Goal: Task Accomplishment & Management: Complete application form

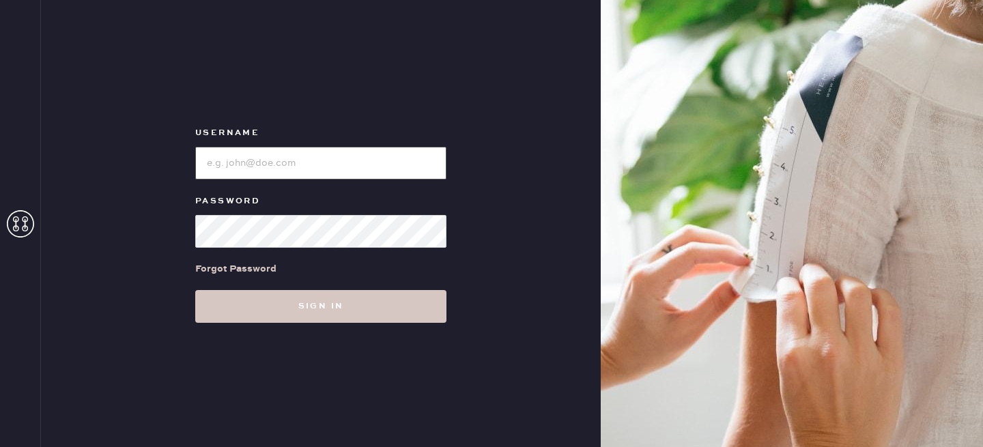
type input "reformationlowereastside"
click at [291, 169] on input "loginName" at bounding box center [320, 163] width 251 height 33
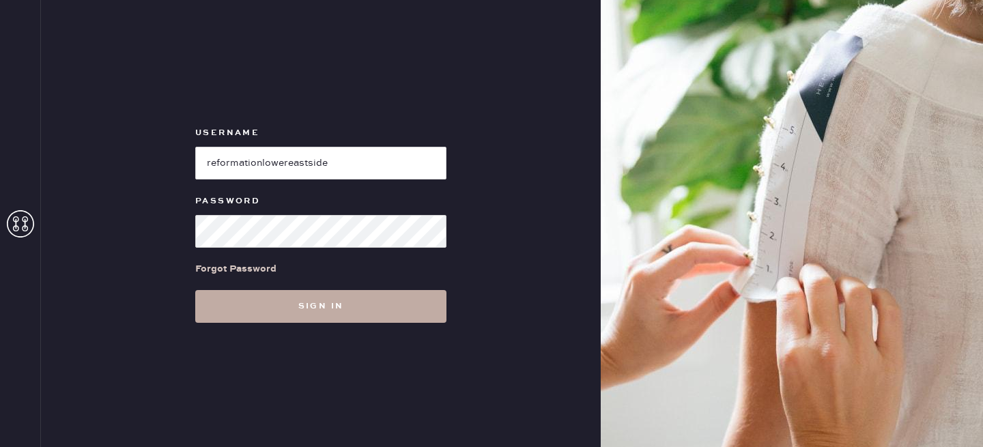
click at [313, 304] on button "Sign in" at bounding box center [320, 306] width 251 height 33
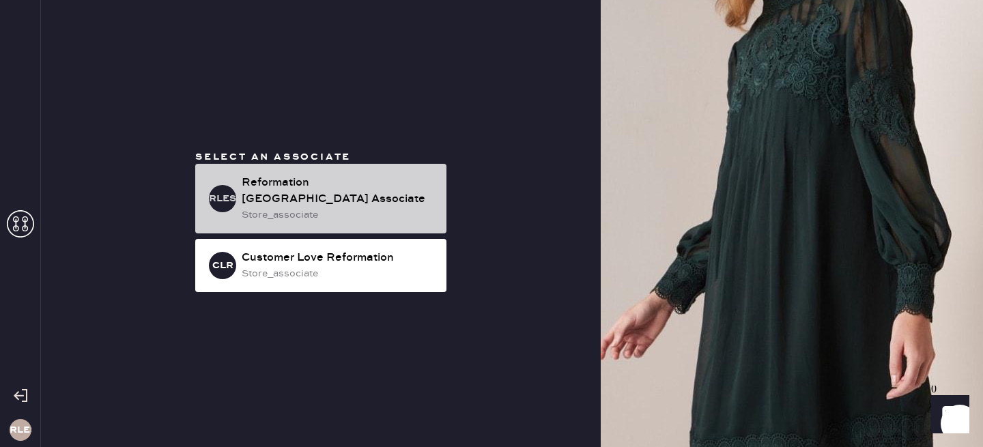
click at [321, 222] on div "RLESA Reformation [GEOGRAPHIC_DATA] Associate store_associate" at bounding box center [320, 199] width 251 height 70
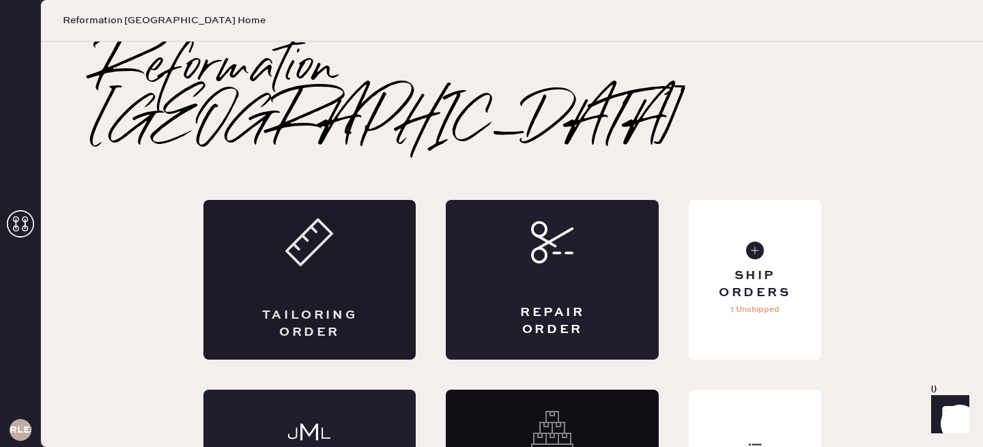
click at [334, 201] on div "Tailoring Order" at bounding box center [309, 280] width 213 height 160
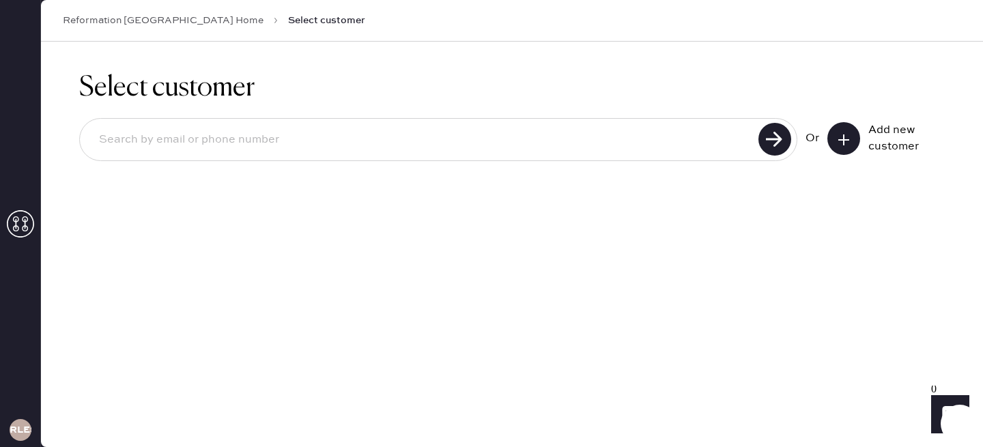
click at [689, 140] on input at bounding box center [421, 139] width 666 height 31
type input "[EMAIL_ADDRESS][DOMAIN_NAME]"
click at [832, 139] on button at bounding box center [843, 138] width 33 height 33
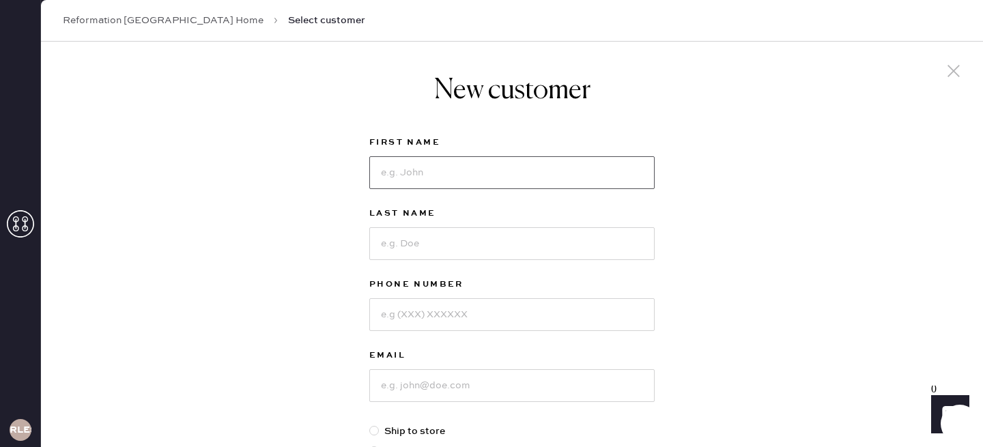
click at [478, 181] on input at bounding box center [511, 172] width 285 height 33
type input "l"
type input "[PERSON_NAME]"
click at [446, 240] on input at bounding box center [511, 243] width 285 height 33
type input "[PERSON_NAME]"
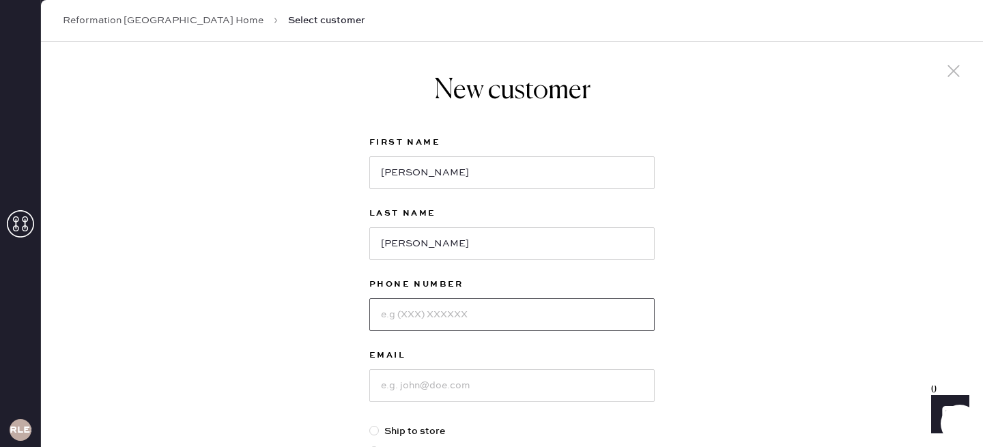
click at [437, 317] on input at bounding box center [511, 314] width 285 height 33
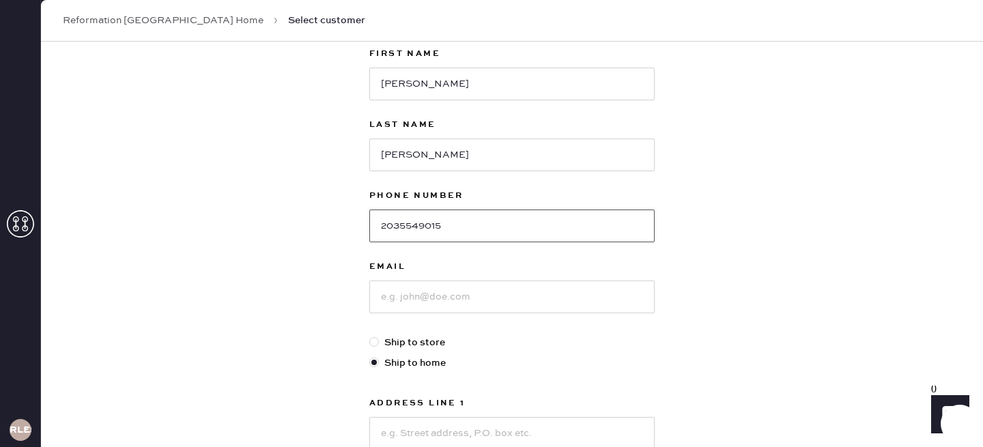
scroll to position [94, 0]
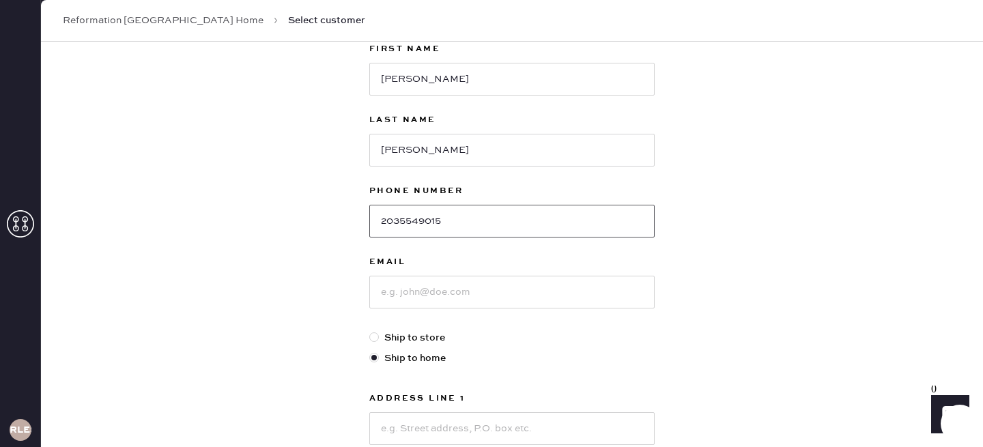
type input "2035549015"
click at [435, 294] on input at bounding box center [511, 292] width 285 height 33
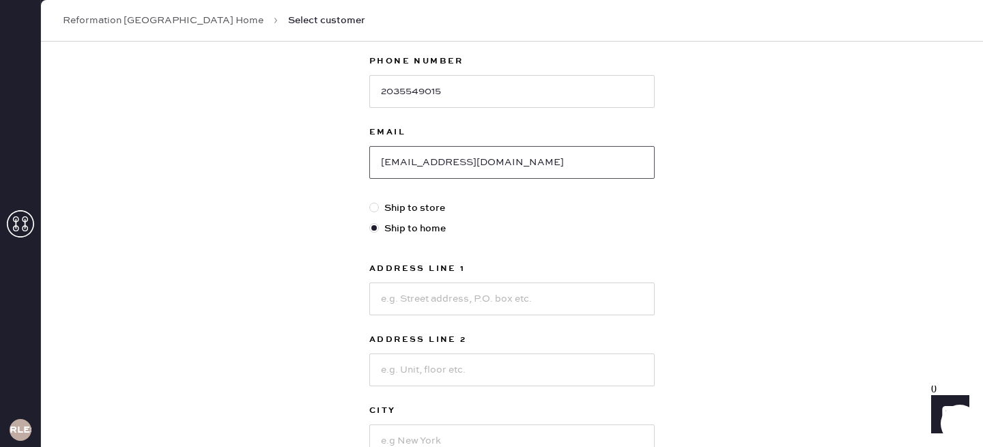
scroll to position [236, 0]
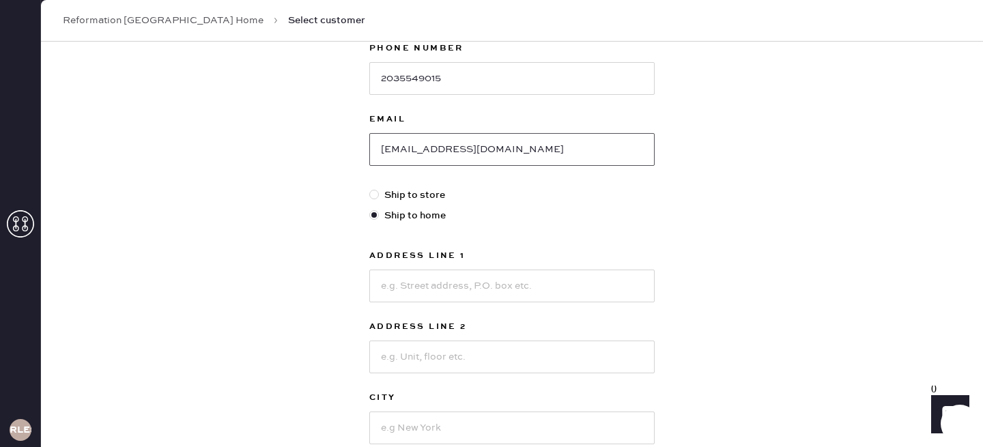
type input "[EMAIL_ADDRESS][DOMAIN_NAME]"
click at [448, 278] on input at bounding box center [511, 286] width 285 height 33
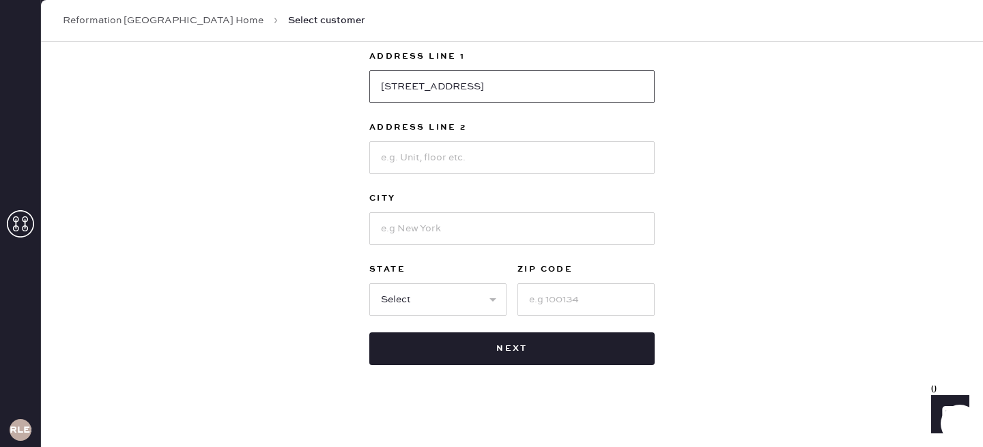
scroll to position [441, 0]
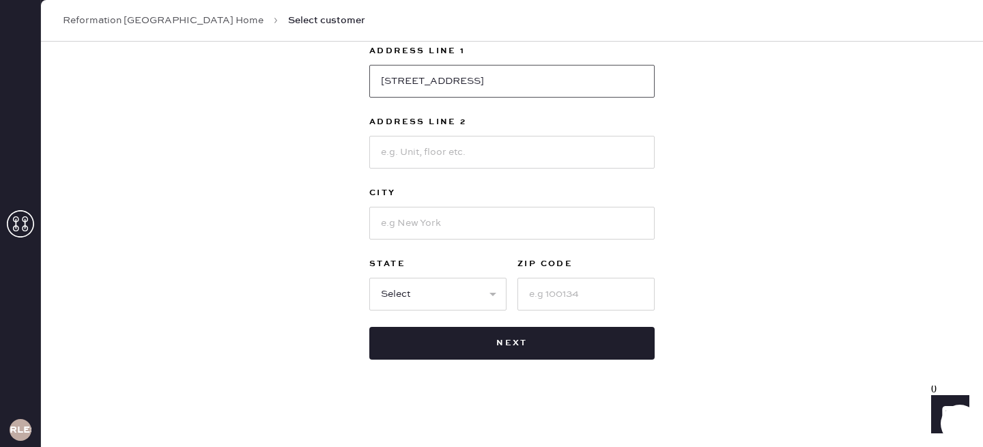
type input "[STREET_ADDRESS]"
click at [431, 230] on input at bounding box center [511, 223] width 285 height 33
type input "1"
click at [583, 297] on input at bounding box center [585, 294] width 137 height 33
type input "10016"
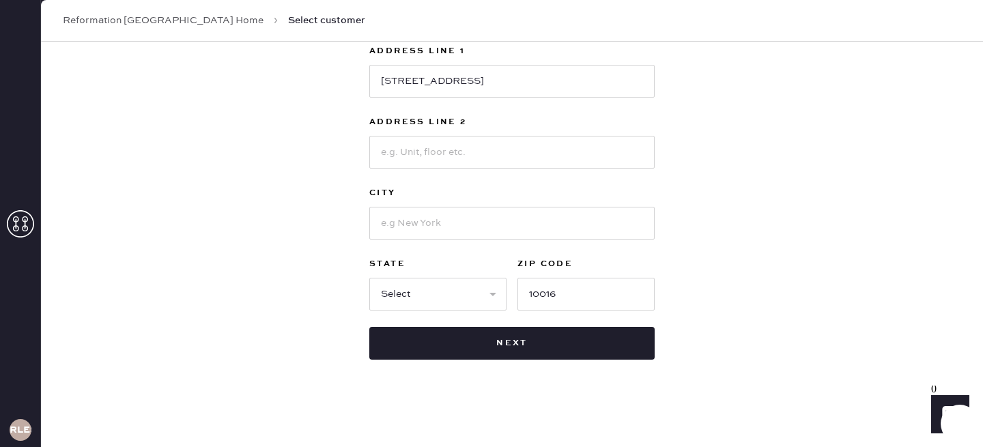
click at [382, 205] on div at bounding box center [511, 221] width 285 height 35
click at [393, 222] on input at bounding box center [511, 223] width 285 height 33
type input "n"
type input "New Yo"
click at [401, 144] on input at bounding box center [511, 152] width 285 height 33
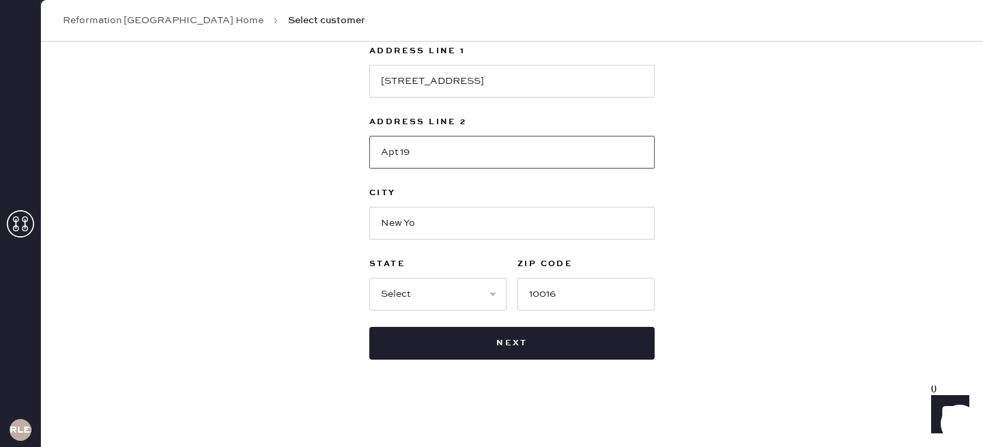
type input "Apt 19"
click at [443, 220] on input "New Yo" at bounding box center [511, 223] width 285 height 33
type input "[US_STATE]"
click at [398, 303] on select "Select AK AL AR AZ CA CO CT [GEOGRAPHIC_DATA] DE FL [GEOGRAPHIC_DATA] HI [GEOGR…" at bounding box center [437, 294] width 137 height 33
select select "NY"
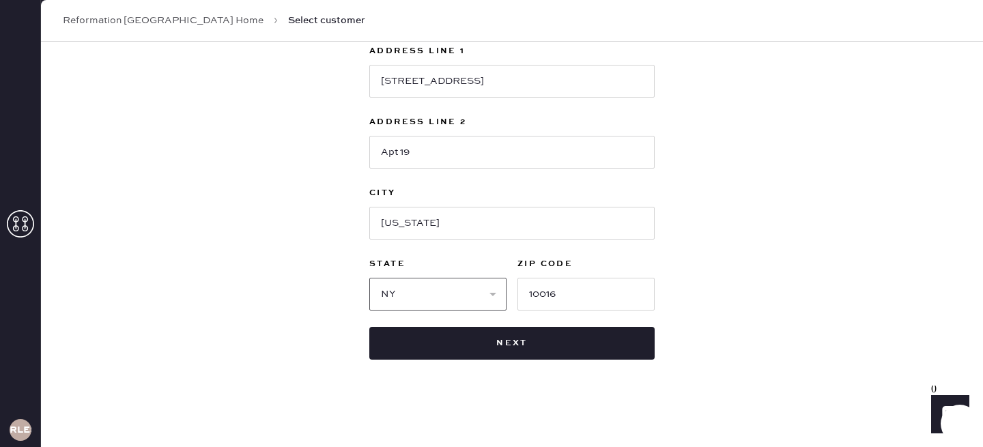
click at [369, 278] on select "Select AK AL AR AZ CA CO CT [GEOGRAPHIC_DATA] DE FL [GEOGRAPHIC_DATA] HI [GEOGR…" at bounding box center [437, 294] width 137 height 33
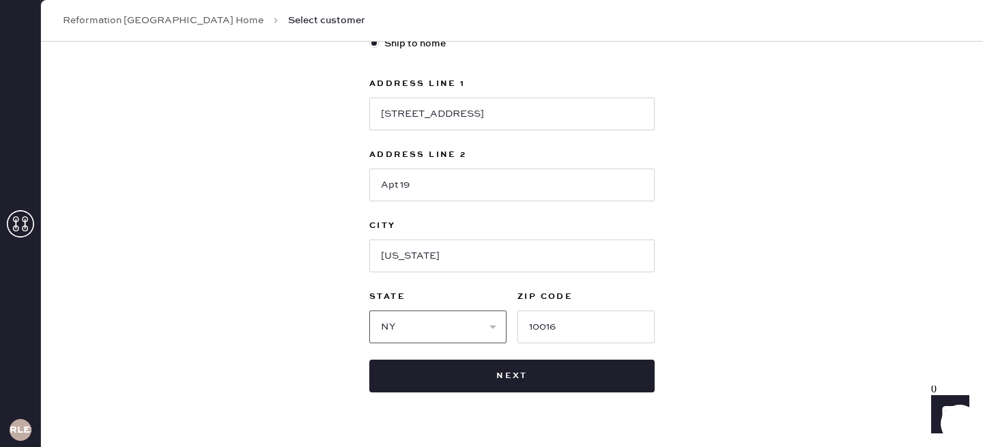
scroll to position [410, 0]
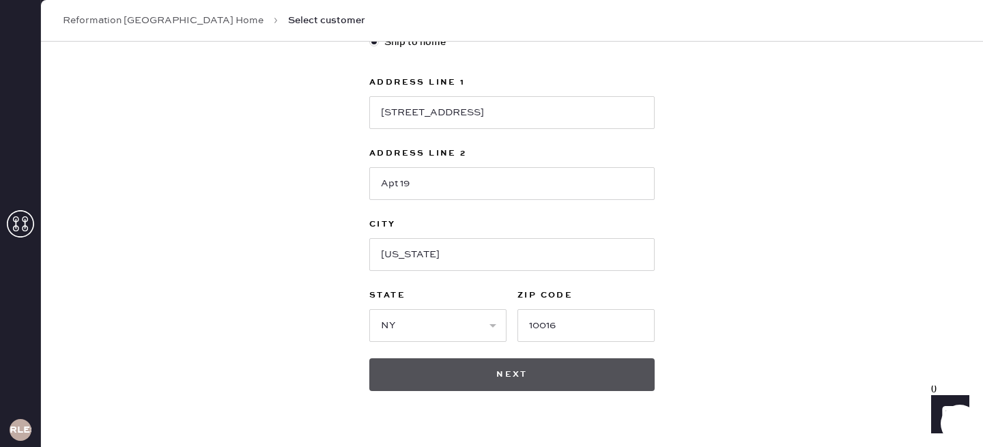
click at [534, 382] on button "Next" at bounding box center [511, 374] width 285 height 33
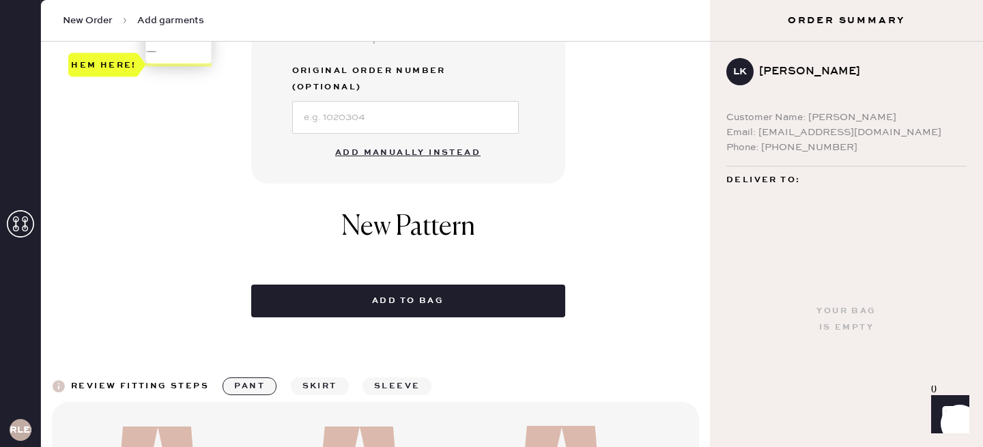
scroll to position [496, 0]
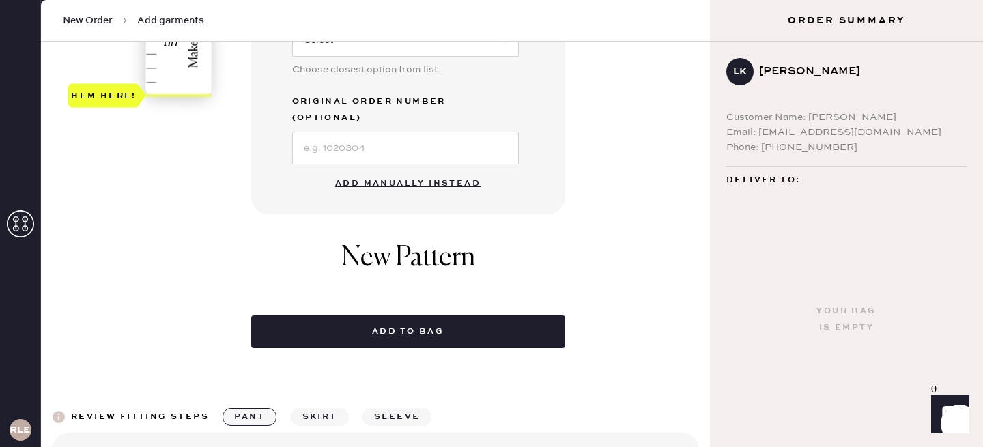
click at [430, 170] on button "Add manually instead" at bounding box center [408, 183] width 162 height 27
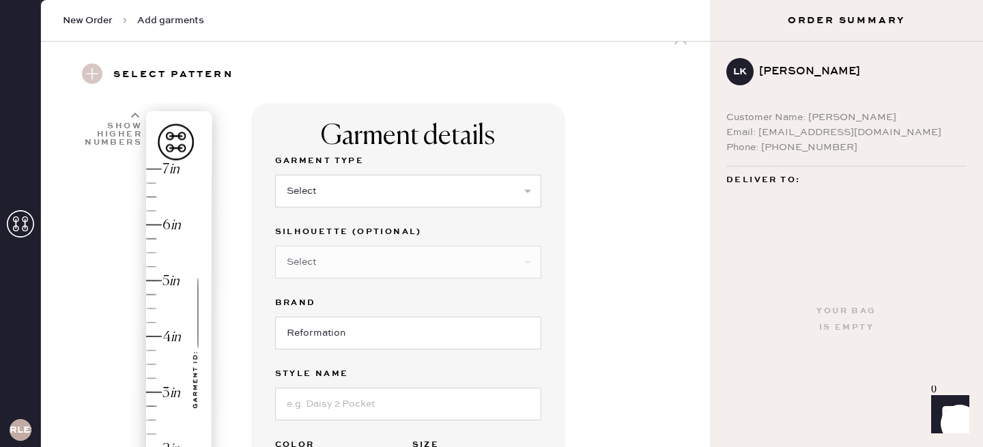
scroll to position [19, 0]
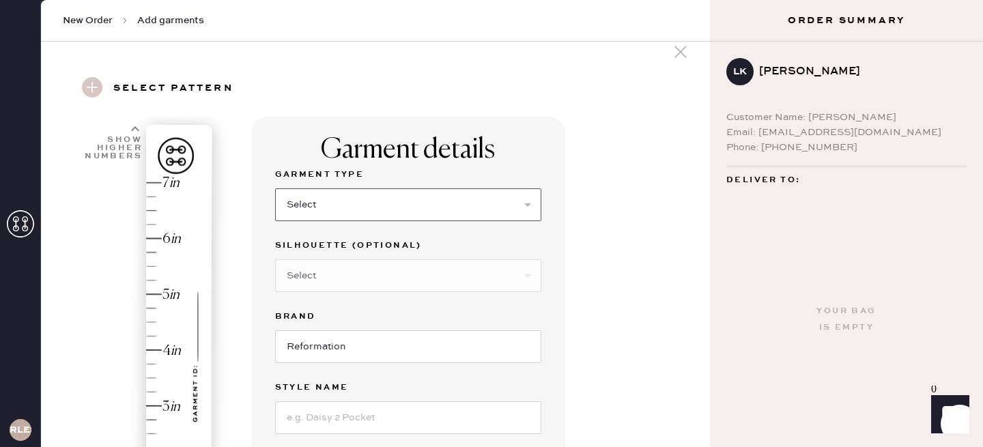
click at [330, 199] on select "Select Basic Skirt Jeans Leggings Pants Shorts Basic Sleeved Dress Basic Sleeve…" at bounding box center [408, 204] width 266 height 33
select select "15"
click at [275, 188] on select "Select Basic Skirt Jeans Leggings Pants Shorts Basic Sleeved Dress Basic Sleeve…" at bounding box center [408, 204] width 266 height 33
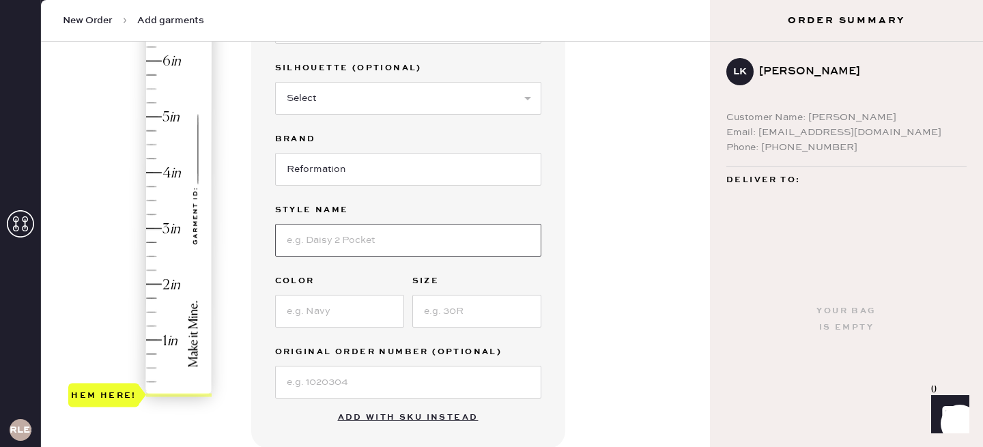
click at [332, 238] on input at bounding box center [408, 240] width 266 height 33
type input "[PERSON_NAME] Top"
click at [364, 323] on input at bounding box center [339, 311] width 129 height 33
type input "s"
type input "Silver Sparkle"
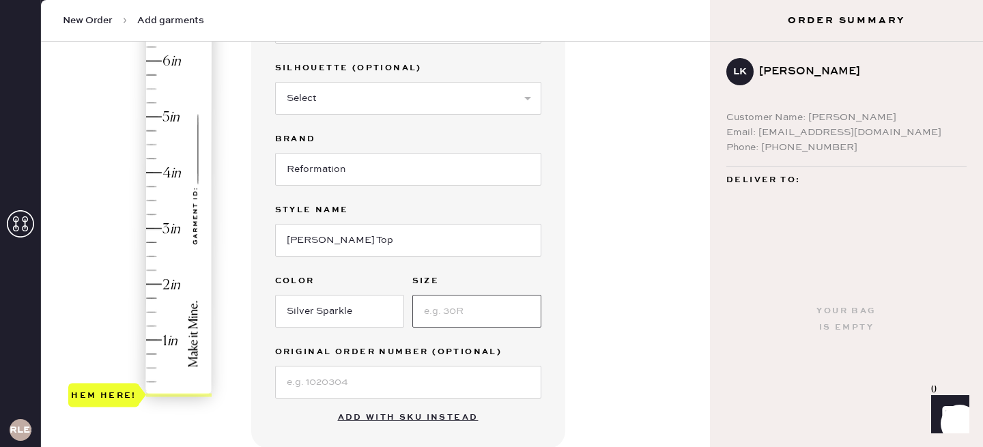
click at [500, 308] on input at bounding box center [476, 311] width 129 height 33
type input "S"
type input "0.5"
click at [158, 365] on div "Hem here!" at bounding box center [140, 200] width 145 height 403
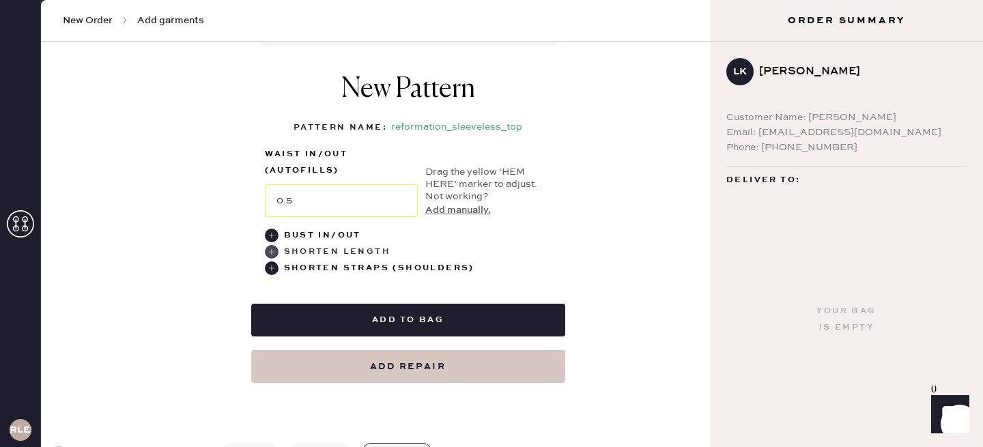
scroll to position [578, 0]
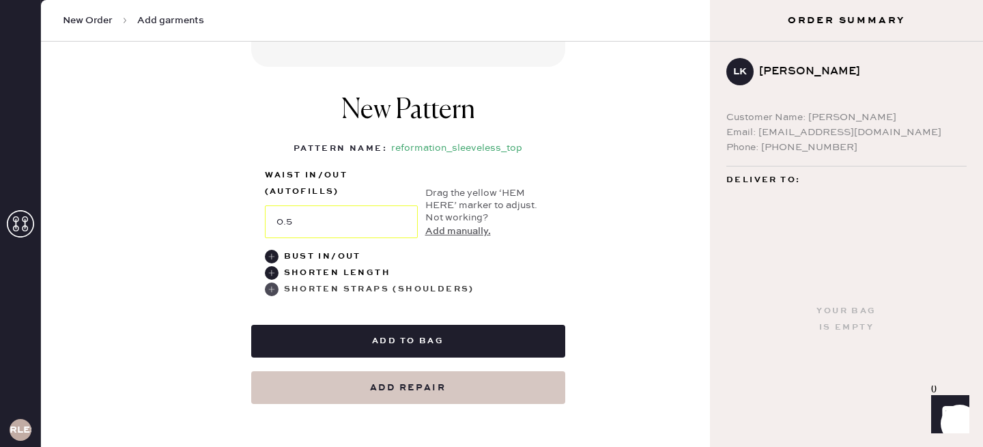
click at [271, 293] on use at bounding box center [272, 290] width 14 height 14
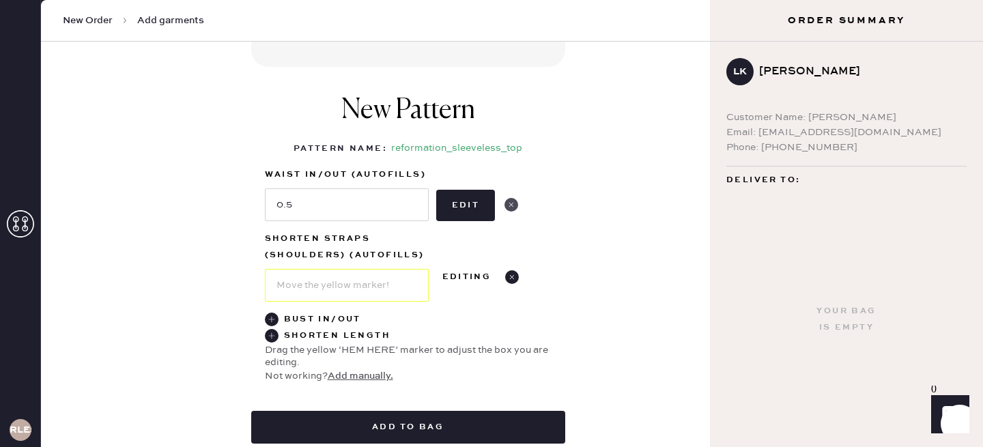
click at [508, 201] on use at bounding box center [511, 205] width 14 height 14
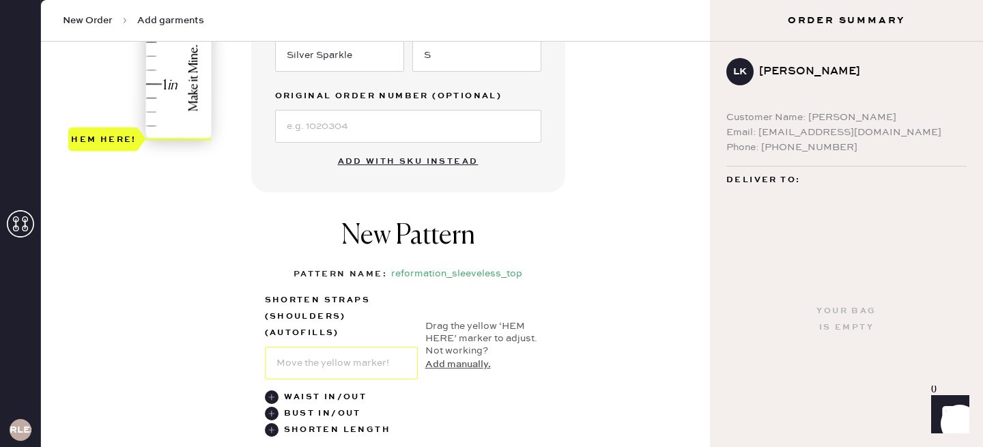
scroll to position [445, 0]
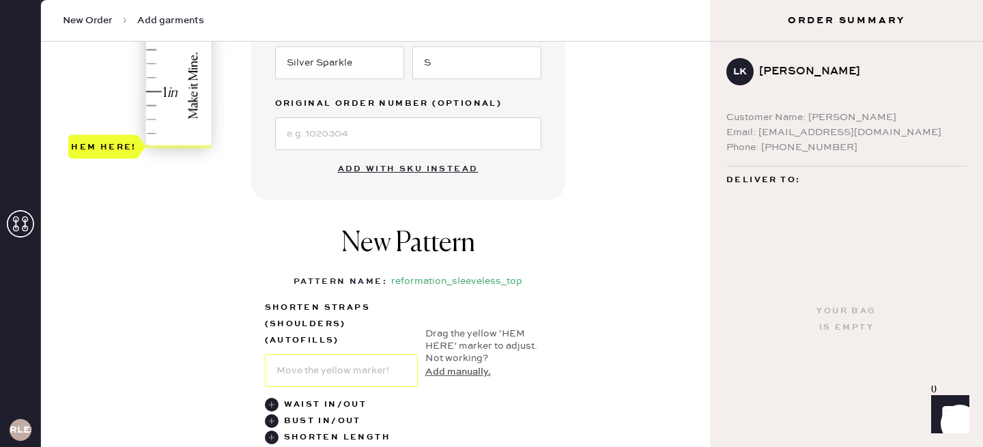
type input "0.5"
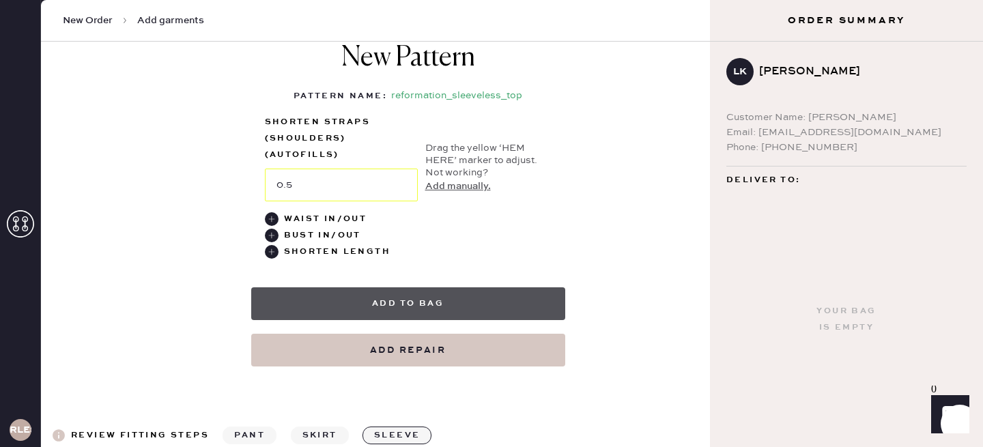
scroll to position [630, 0]
click at [415, 303] on button "Add to bag" at bounding box center [408, 304] width 314 height 33
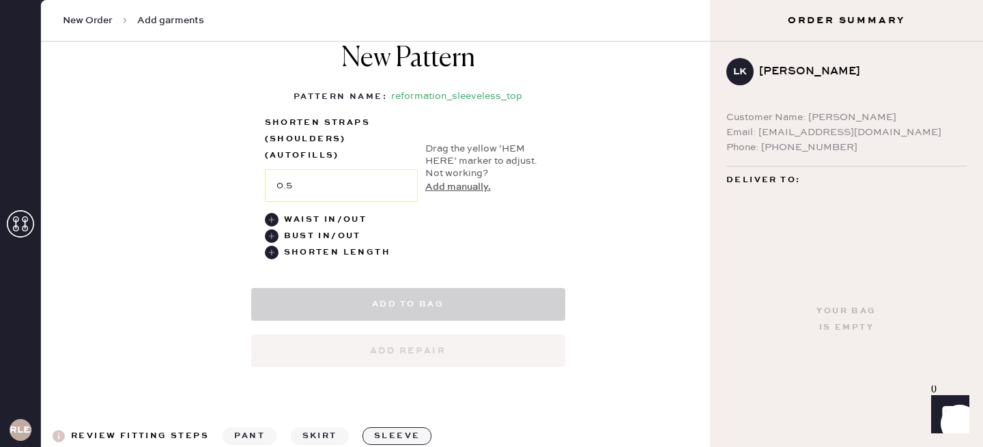
select select "15"
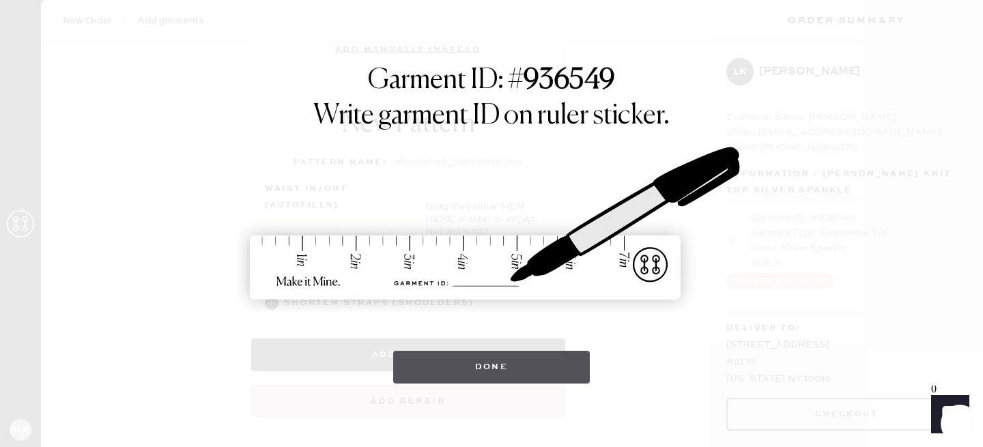
click at [514, 371] on button "Done" at bounding box center [491, 367] width 197 height 33
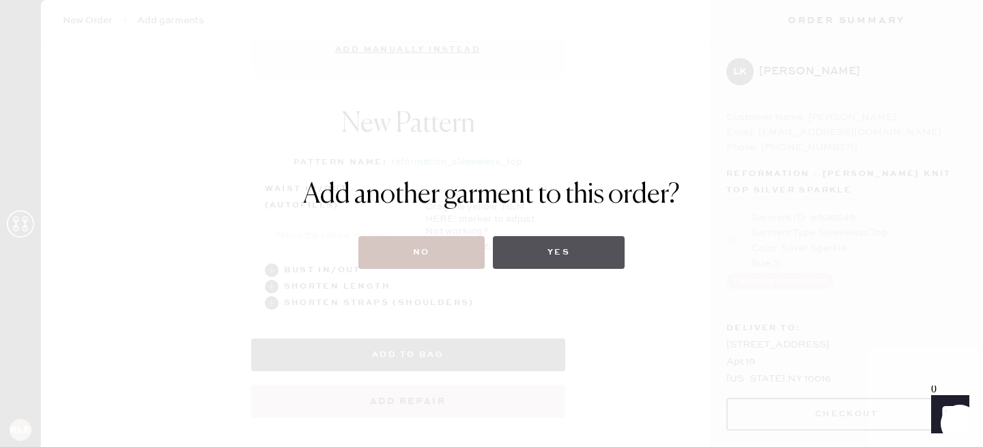
click at [533, 259] on button "Yes" at bounding box center [559, 252] width 132 height 33
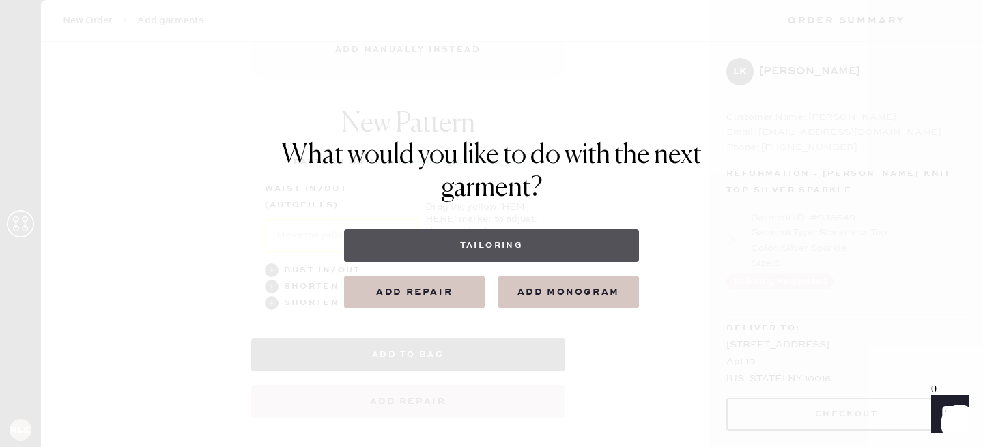
click at [485, 244] on button "Tailoring" at bounding box center [491, 245] width 294 height 33
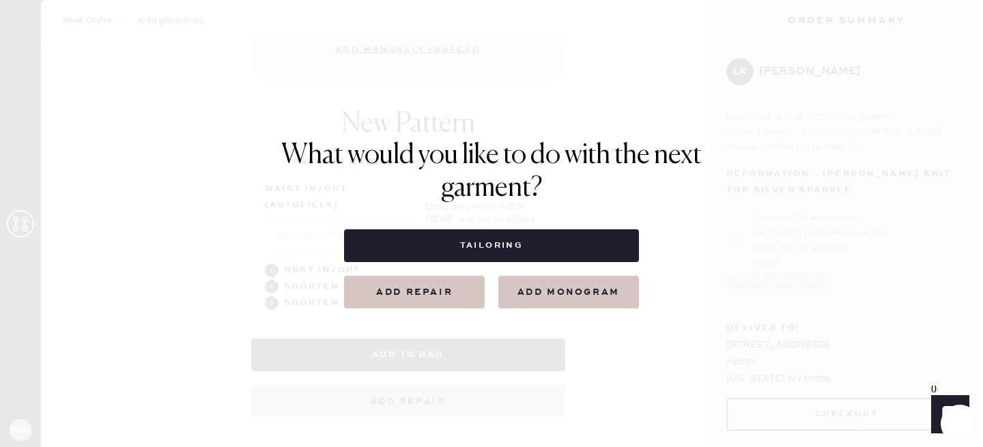
select select
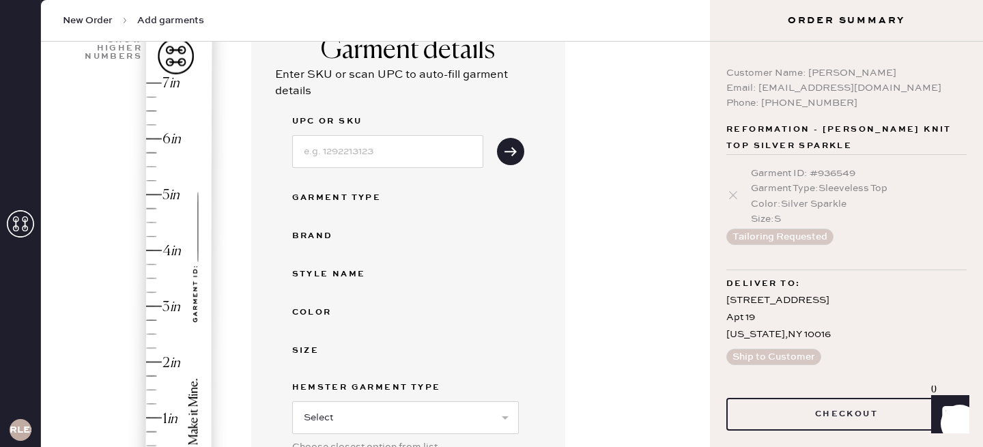
scroll to position [0, 0]
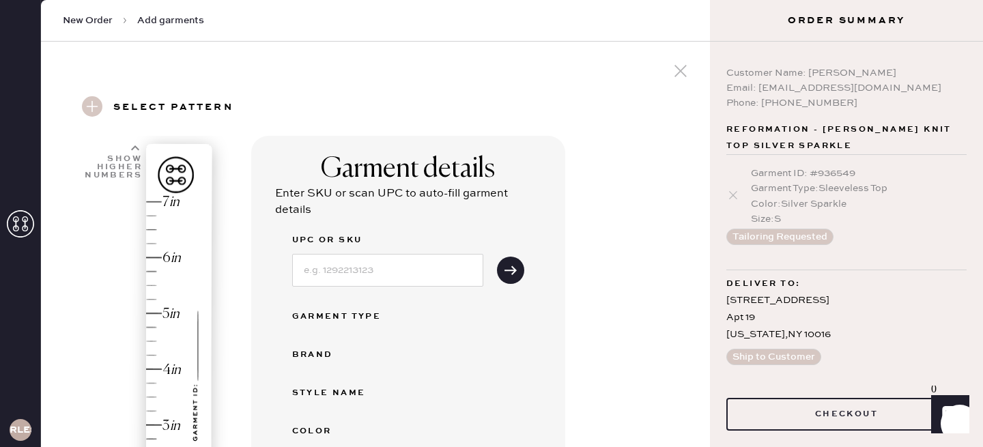
click at [684, 73] on icon at bounding box center [680, 71] width 20 height 20
click at [98, 16] on span "New Order" at bounding box center [88, 21] width 50 height 14
click at [96, 17] on span "New Order" at bounding box center [88, 21] width 50 height 14
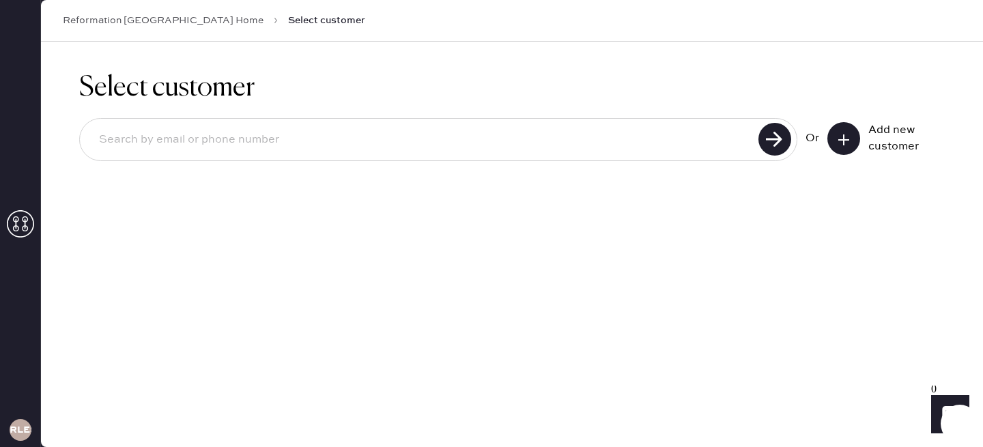
click at [839, 124] on button at bounding box center [843, 138] width 33 height 33
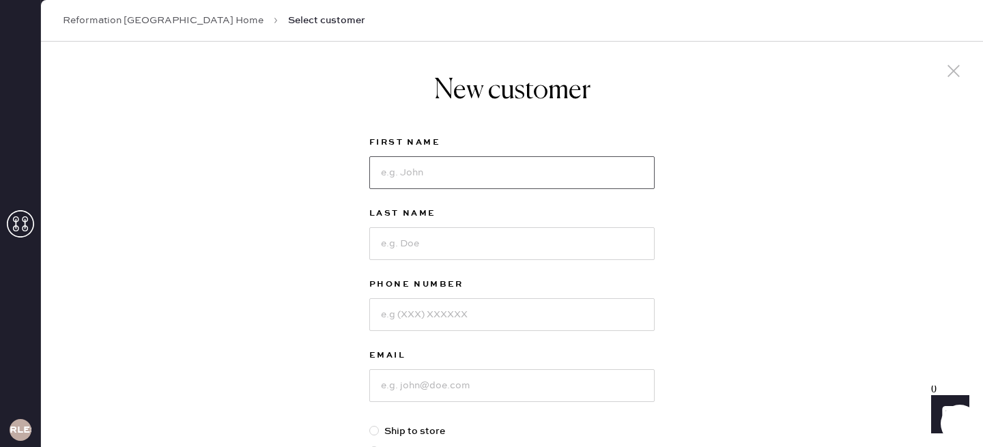
click at [481, 164] on input at bounding box center [511, 172] width 285 height 33
type input "[PERSON_NAME]"
click at [463, 251] on input at bounding box center [511, 243] width 285 height 33
type input "k"
type input "K"
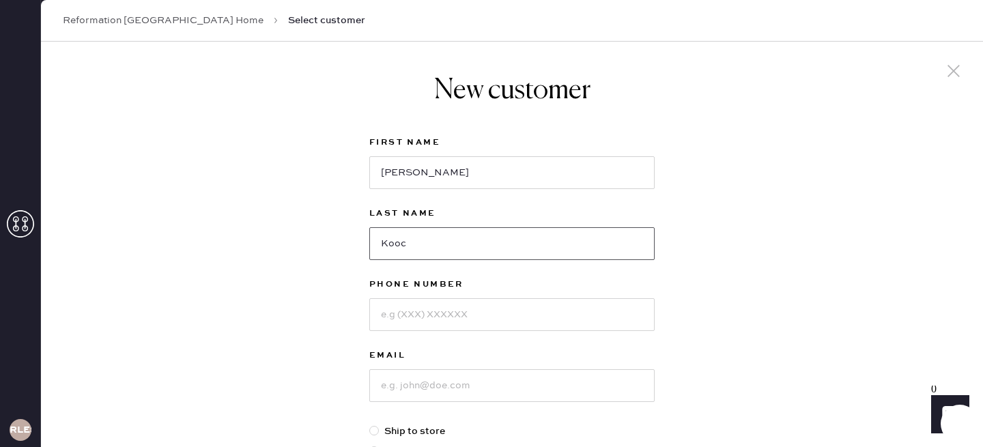
type input "[PERSON_NAME]"
click at [480, 298] on div at bounding box center [511, 313] width 285 height 35
click at [457, 315] on input at bounding box center [511, 314] width 285 height 33
type input "2035549015"
click at [465, 392] on input at bounding box center [511, 385] width 285 height 33
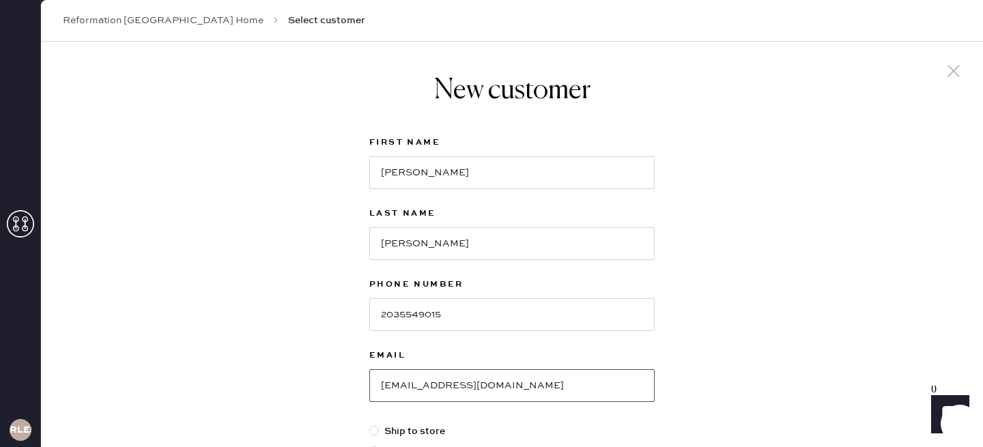
click at [448, 388] on input "[EMAIL_ADDRESS][DOMAIN_NAME]" at bounding box center [511, 385] width 285 height 33
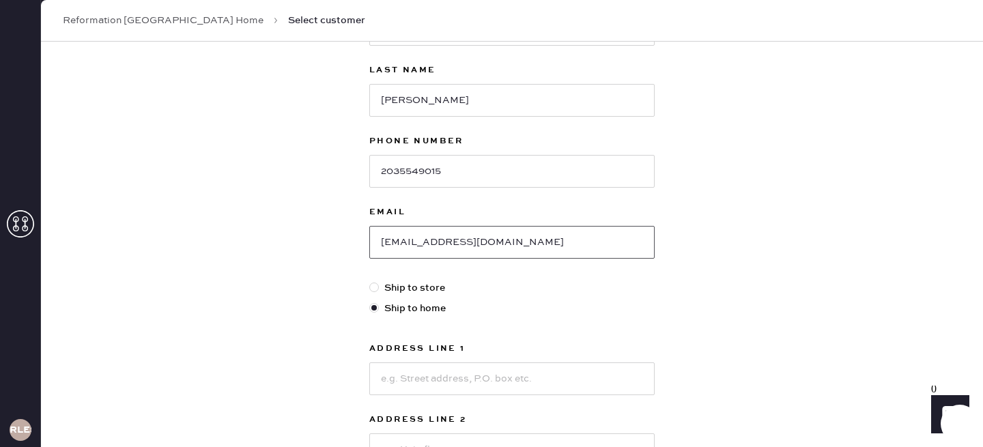
scroll to position [156, 0]
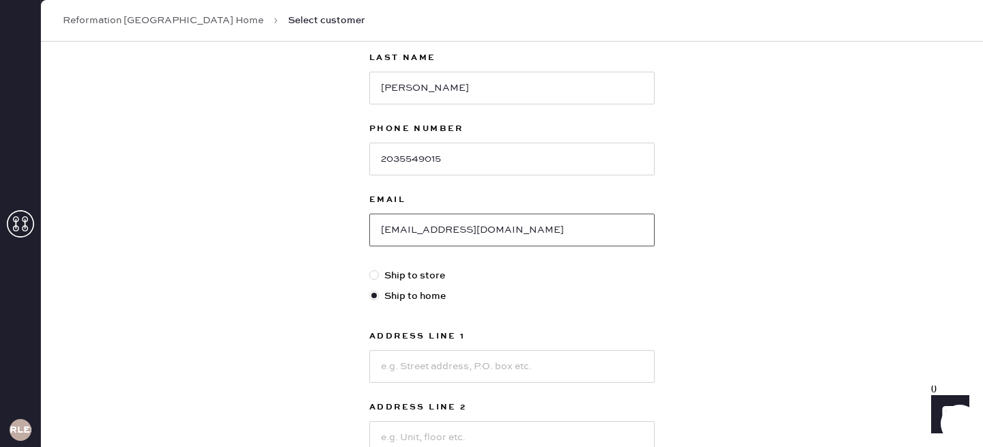
type input "[EMAIL_ADDRESS][DOMAIN_NAME]"
click at [429, 366] on input at bounding box center [511, 366] width 285 height 33
type input "[STREET_ADDRESS]"
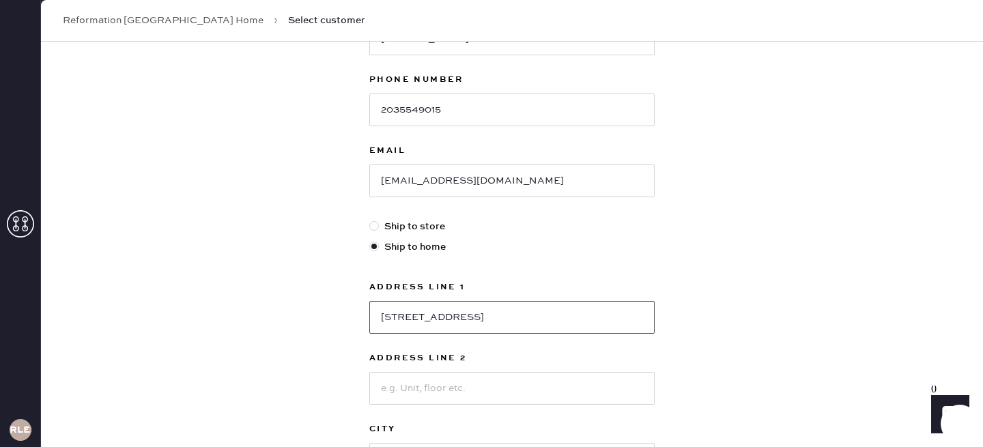
scroll to position [221, 0]
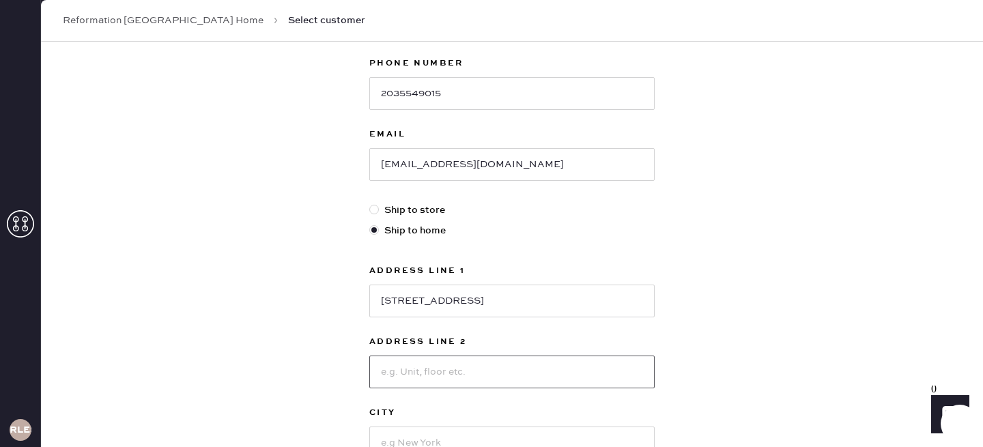
click at [447, 375] on input at bounding box center [511, 372] width 285 height 33
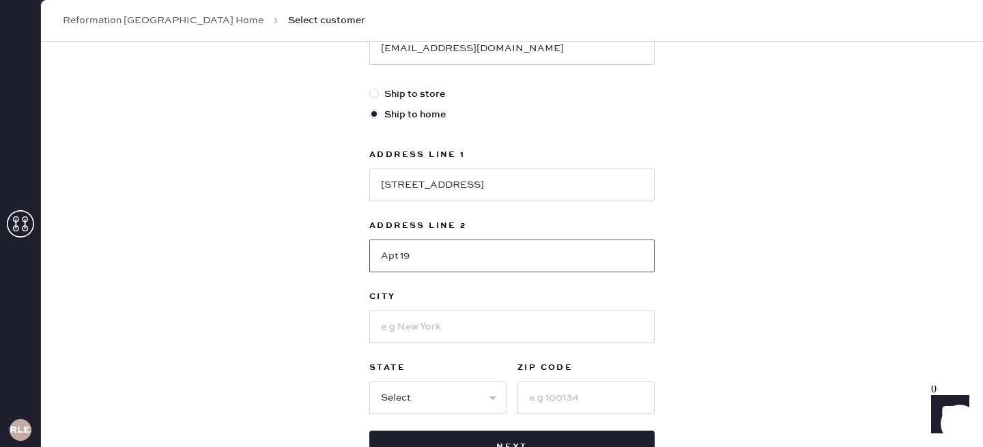
type input "Apt 19"
click at [459, 311] on input at bounding box center [511, 327] width 285 height 33
type input "[US_STATE]"
select select "NY"
type input "10010"
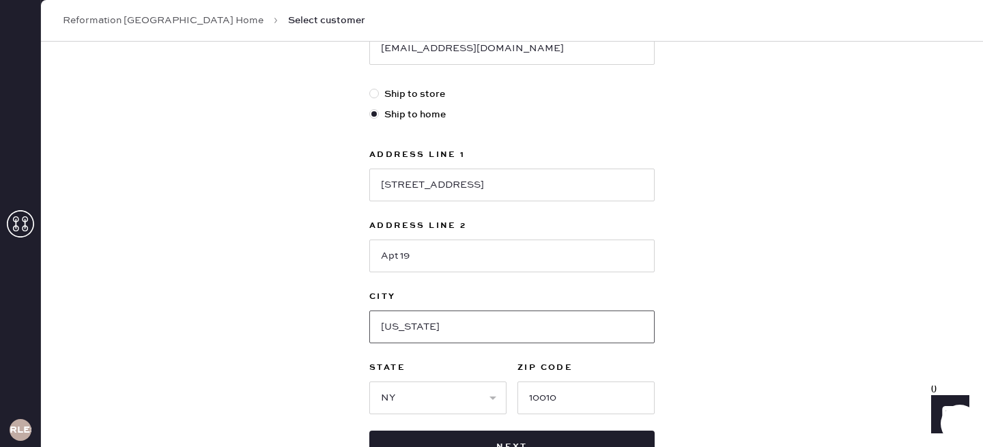
click at [388, 324] on input "[US_STATE]" at bounding box center [511, 327] width 285 height 33
click at [412, 325] on input "[US_STATE]" at bounding box center [511, 327] width 285 height 33
type input "[US_STATE]"
drag, startPoint x: 590, startPoint y: 397, endPoint x: 446, endPoint y: 392, distance: 144.1
click at [446, 392] on div "State Select AK AL AR AZ CA CO [GEOGRAPHIC_DATA] [GEOGRAPHIC_DATA] DE [GEOGRAPH…" at bounding box center [511, 387] width 285 height 55
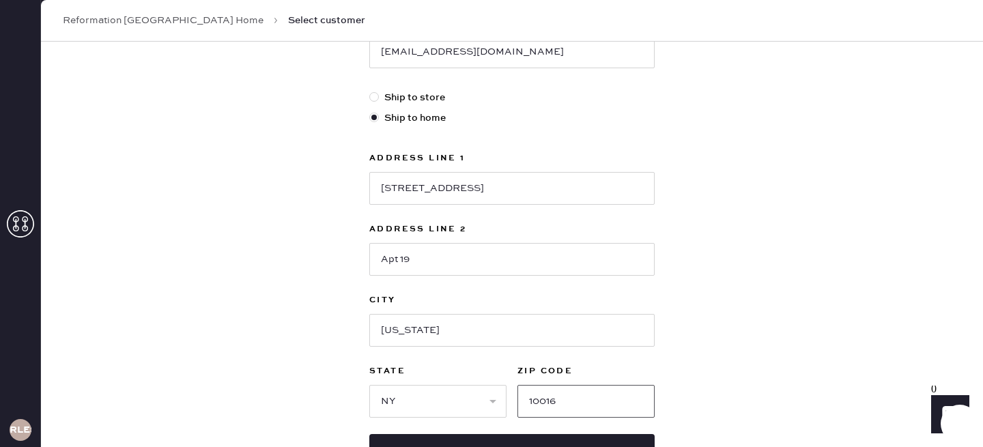
scroll to position [441, 0]
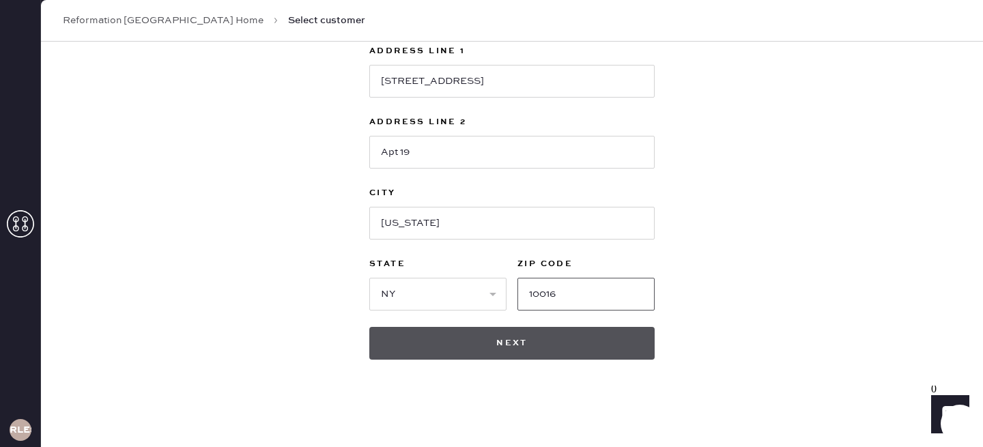
type input "10016"
click at [518, 354] on button "Next" at bounding box center [511, 343] width 285 height 33
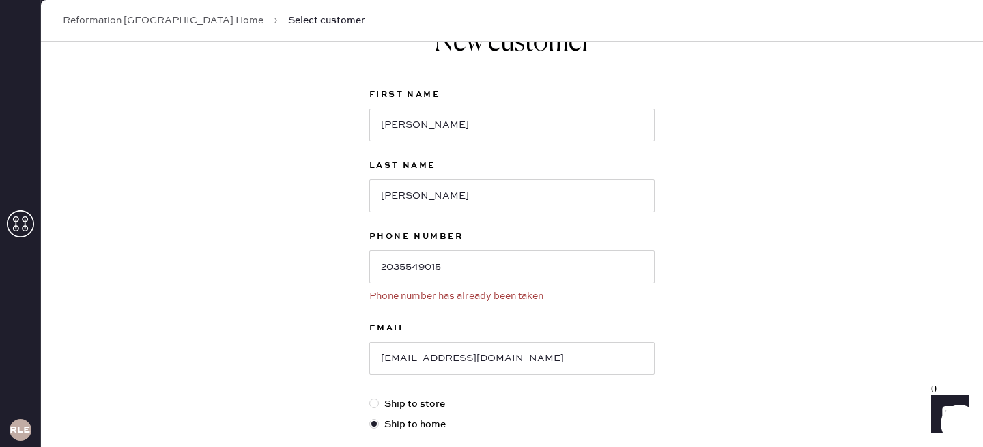
scroll to position [0, 0]
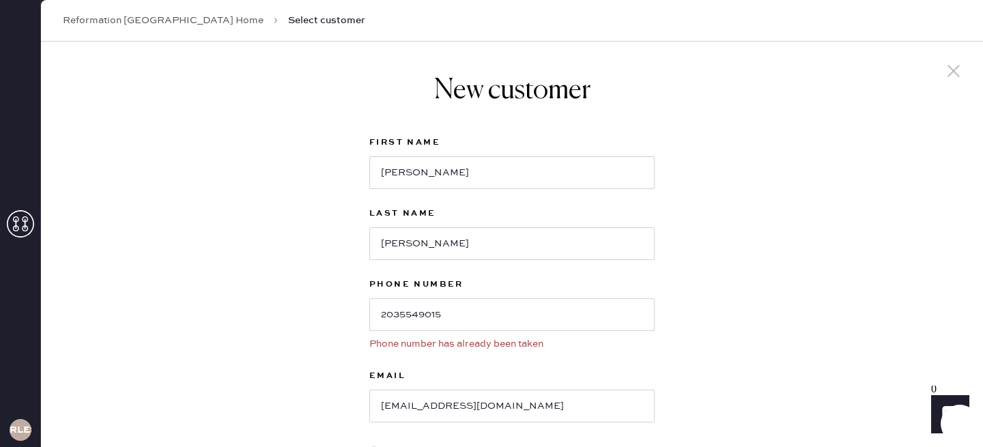
click at [947, 68] on icon at bounding box center [953, 71] width 20 height 20
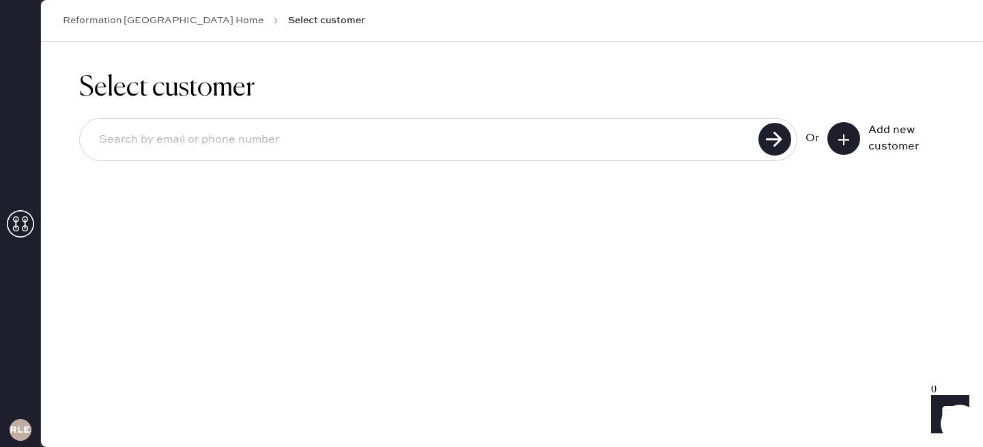
click at [296, 123] on div at bounding box center [438, 139] width 718 height 43
click at [285, 149] on input at bounding box center [421, 139] width 666 height 31
paste input "Net: $19,829 FCST: $40,479(-44%) LY: $36,946(-39%) CVR Target: 15.38% CVR: 11.6…"
type input "Net: $19,829 FCST: $40,479(-44%) LY: $36,946(-39%) CVR Target: 15.38% CVR: 11.6…"
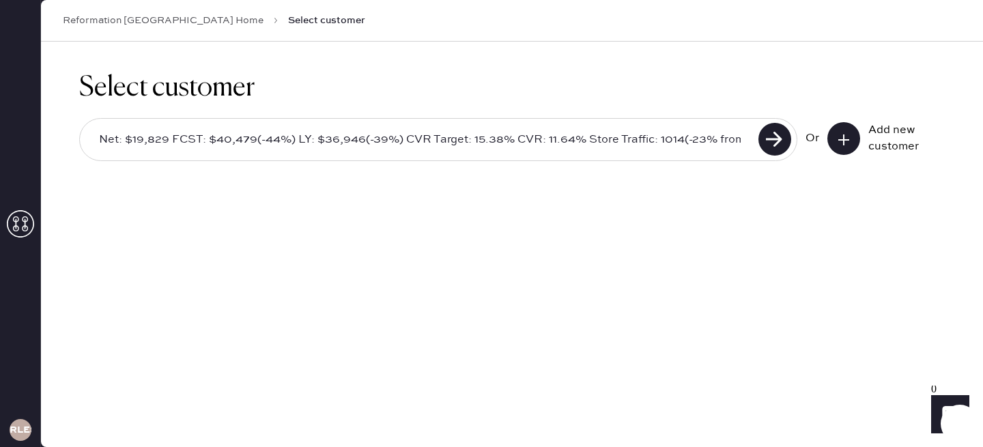
scroll to position [0, 13]
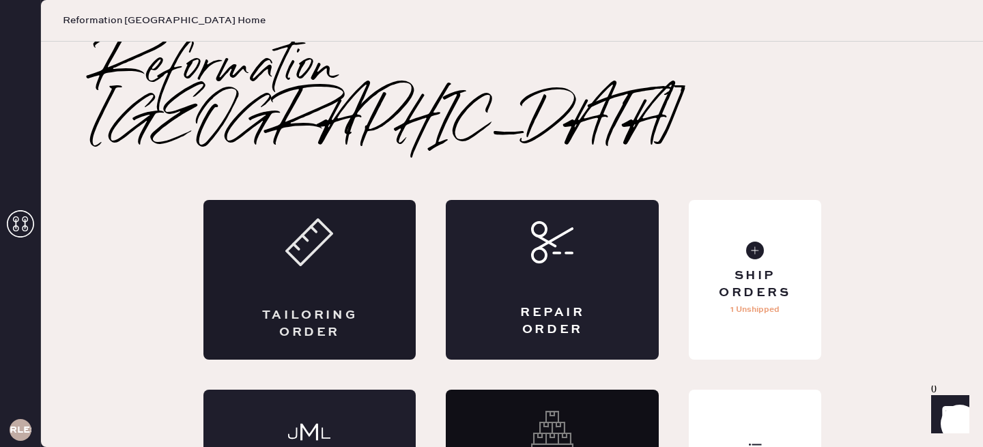
click at [321, 218] on icon at bounding box center [309, 242] width 48 height 48
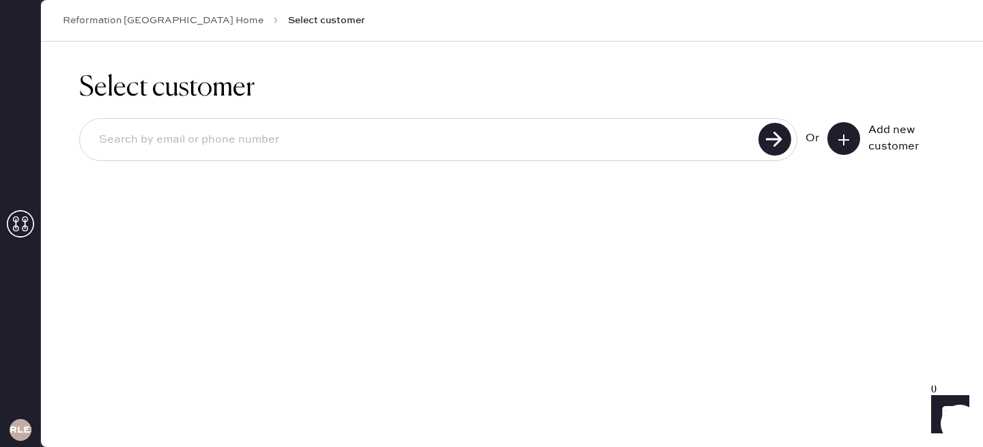
click at [257, 126] on input at bounding box center [421, 139] width 666 height 31
type input "2035549015"
click at [768, 135] on use at bounding box center [774, 139] width 33 height 33
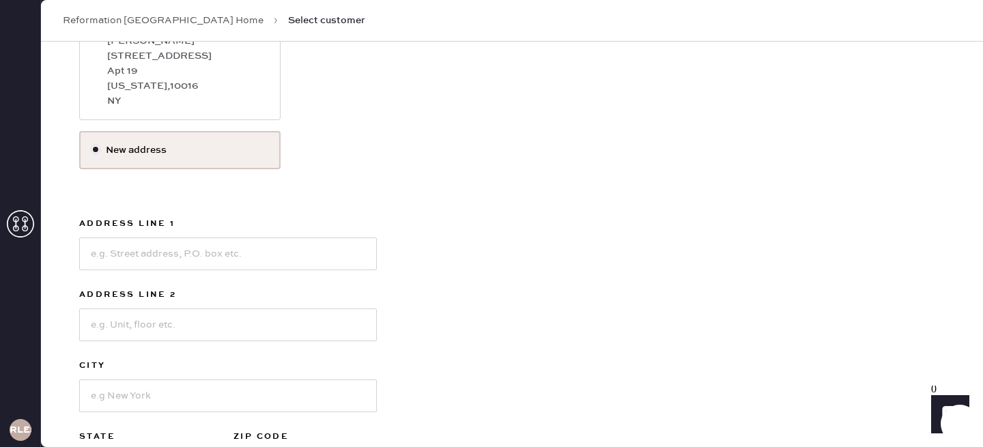
scroll to position [134, 0]
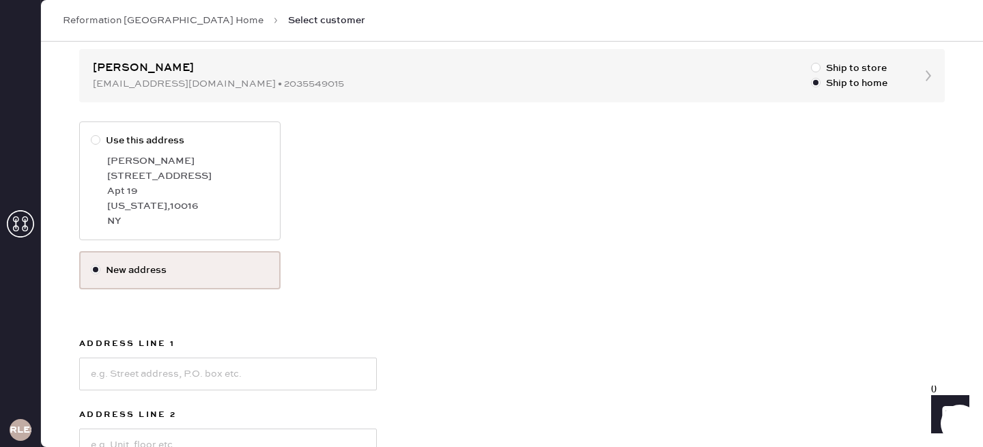
click at [265, 83] on div "Select customer 2035549015 Or Add new customer [PERSON_NAME] [EMAIL_ADDRESS][DO…" at bounding box center [512, 295] width 942 height 775
click at [800, 61] on div "Select customer 2035549015 Or Add new customer [PERSON_NAME] [EMAIL_ADDRESS][DO…" at bounding box center [512, 295] width 942 height 775
click at [935, 78] on div "Select customer 2035549015 Or Add new customer [PERSON_NAME] [EMAIL_ADDRESS][DO…" at bounding box center [512, 295] width 942 height 775
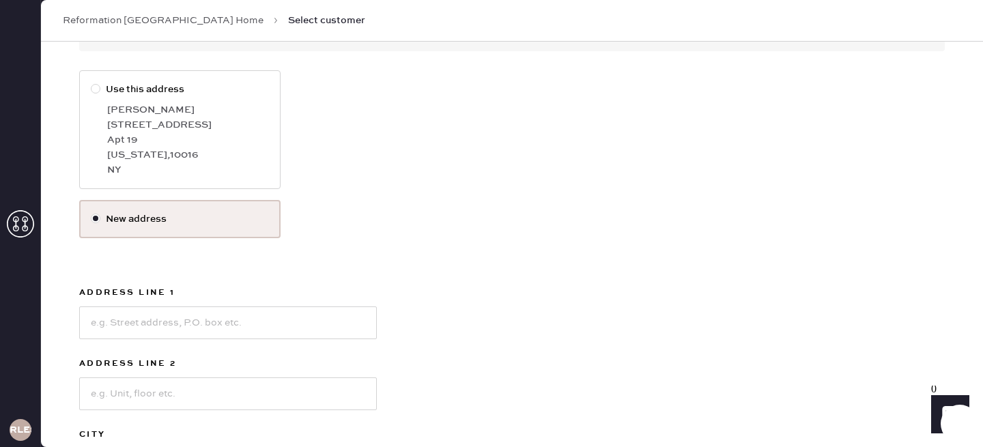
scroll to position [0, 0]
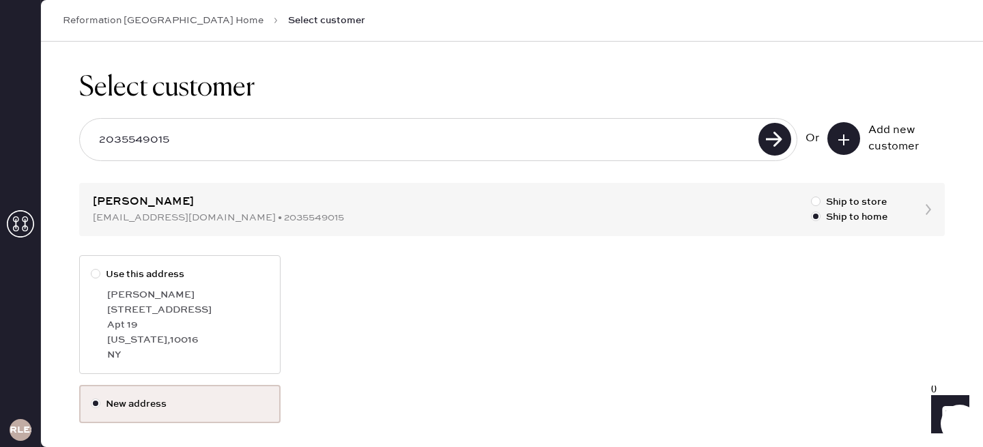
click at [106, 270] on label "Use this address" at bounding box center [180, 274] width 178 height 15
click at [91, 268] on input "Use this address" at bounding box center [91, 267] width 1 height 1
radio input "true"
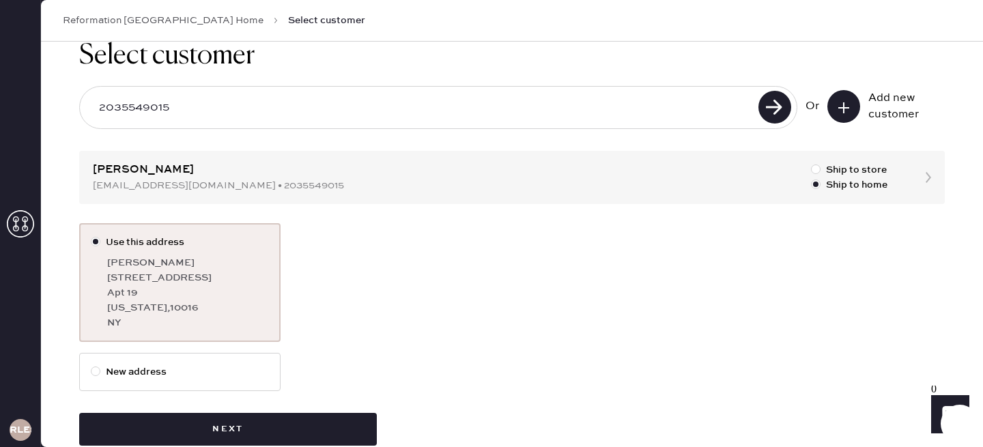
scroll to position [61, 0]
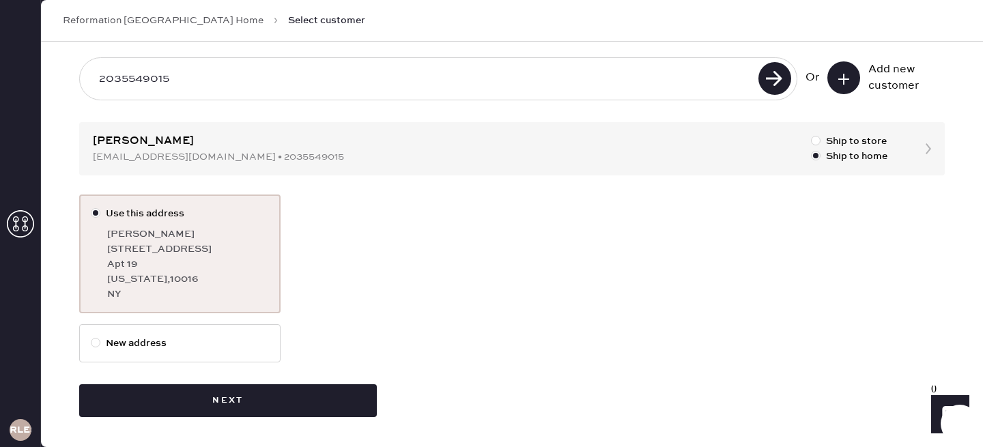
click at [117, 341] on label "New address" at bounding box center [180, 343] width 178 height 15
click at [91, 336] on input "New address" at bounding box center [91, 336] width 1 height 1
radio input "true"
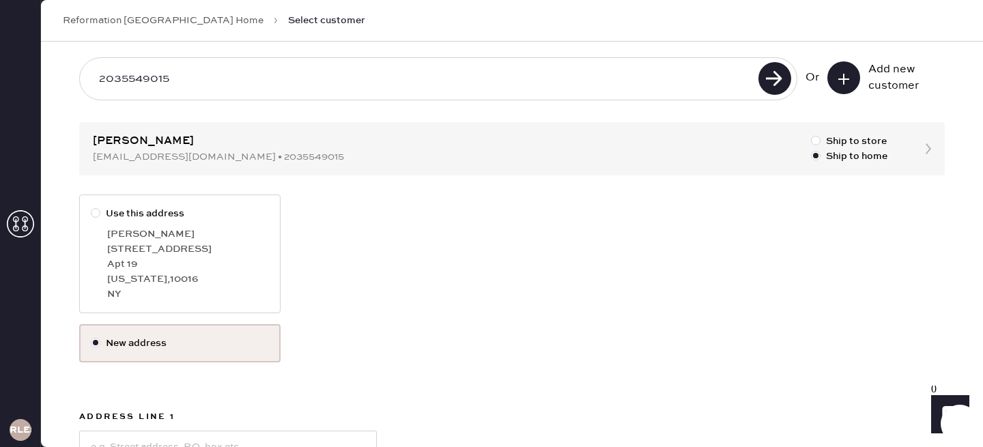
click at [223, 21] on link "Reformation [GEOGRAPHIC_DATA] Home" at bounding box center [163, 21] width 201 height 14
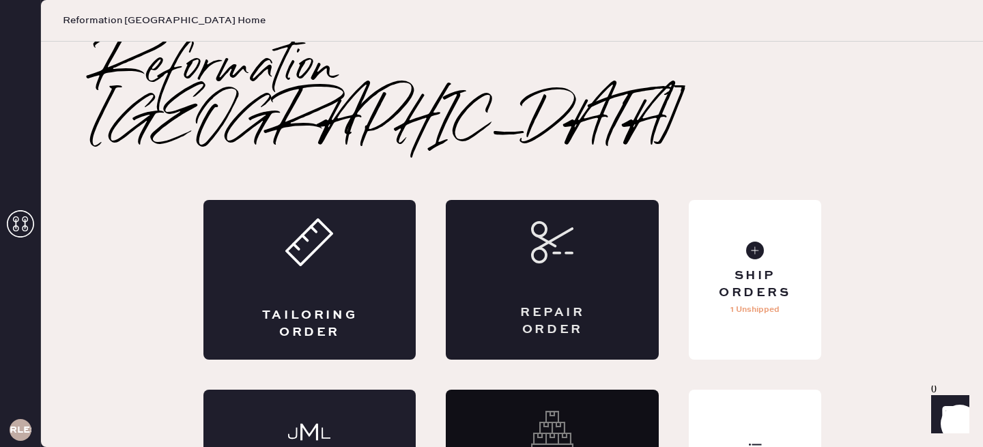
scroll to position [42, 0]
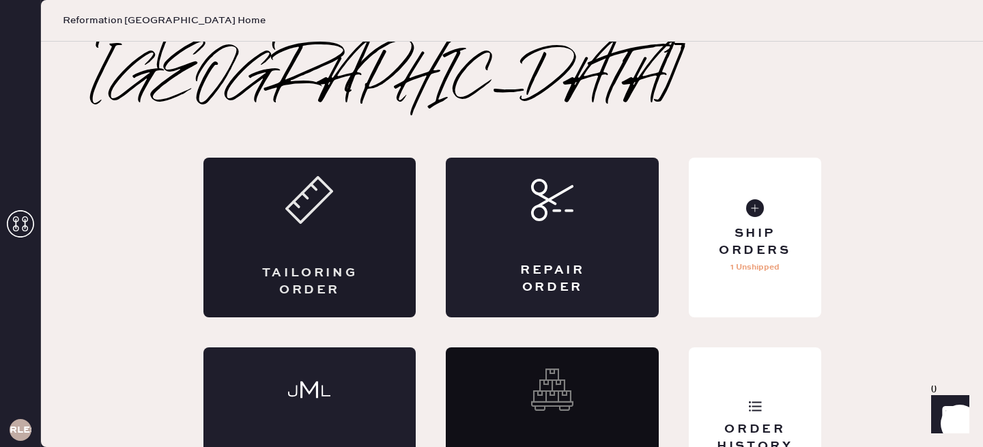
click at [379, 167] on div "Tailoring Order" at bounding box center [309, 238] width 213 height 160
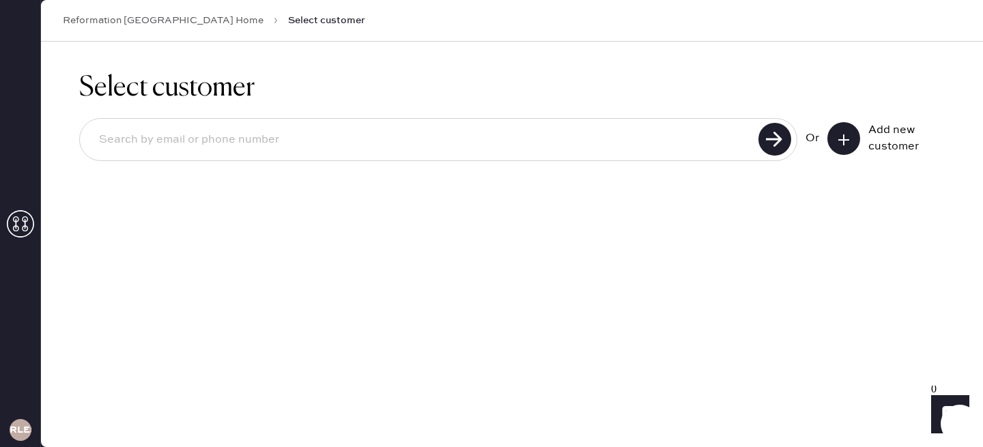
click at [355, 133] on input at bounding box center [421, 139] width 666 height 31
type input "2035549015"
click at [790, 139] on use at bounding box center [774, 139] width 33 height 33
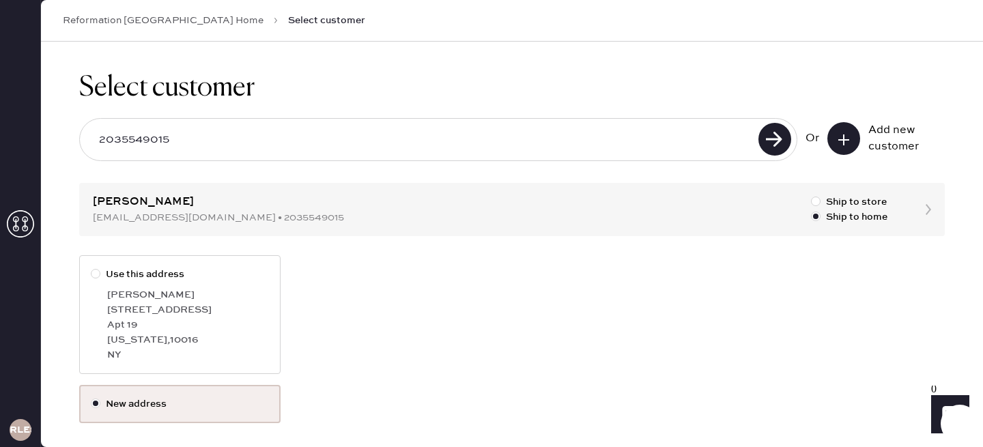
click at [931, 207] on div "Select customer 2035549015 Or Add new customer [PERSON_NAME] [EMAIL_ADDRESS][DO…" at bounding box center [512, 429] width 942 height 775
click at [913, 203] on div "Select customer 2035549015 Or Add new customer [PERSON_NAME] [EMAIL_ADDRESS][DO…" at bounding box center [512, 429] width 942 height 775
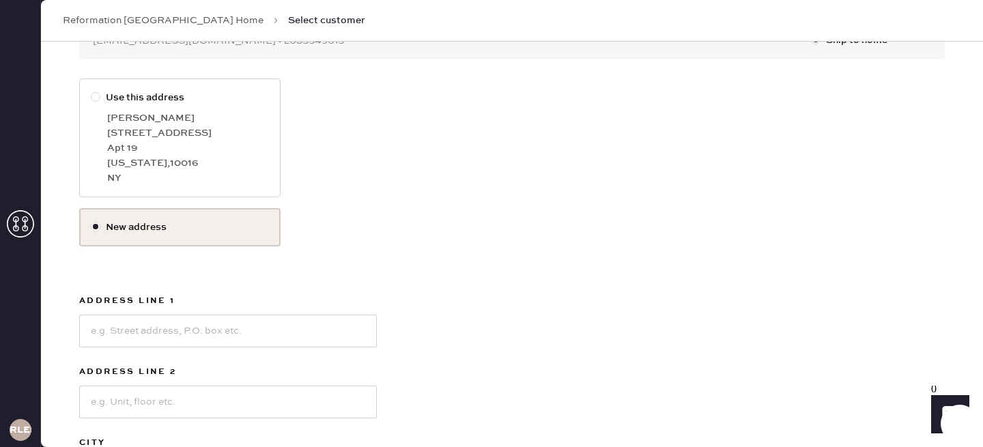
scroll to position [97, 0]
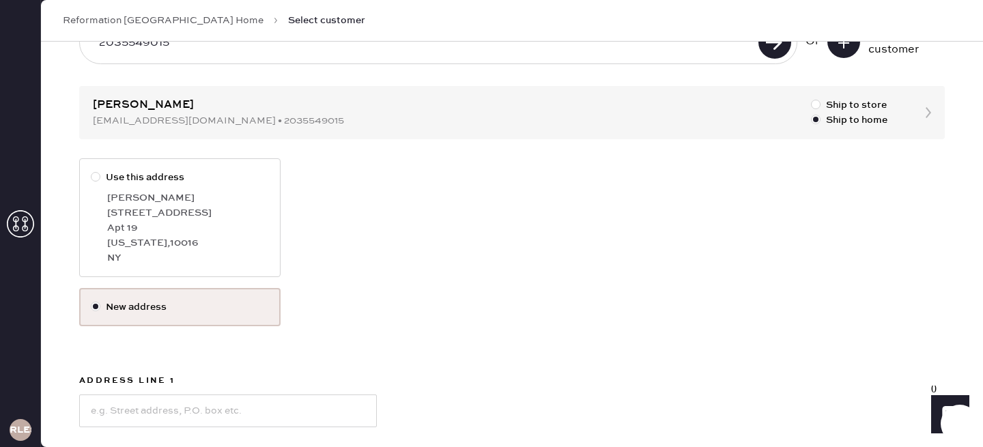
click at [97, 175] on div at bounding box center [96, 177] width 10 height 10
click at [91, 171] on input "Use this address" at bounding box center [91, 170] width 1 height 1
radio input "true"
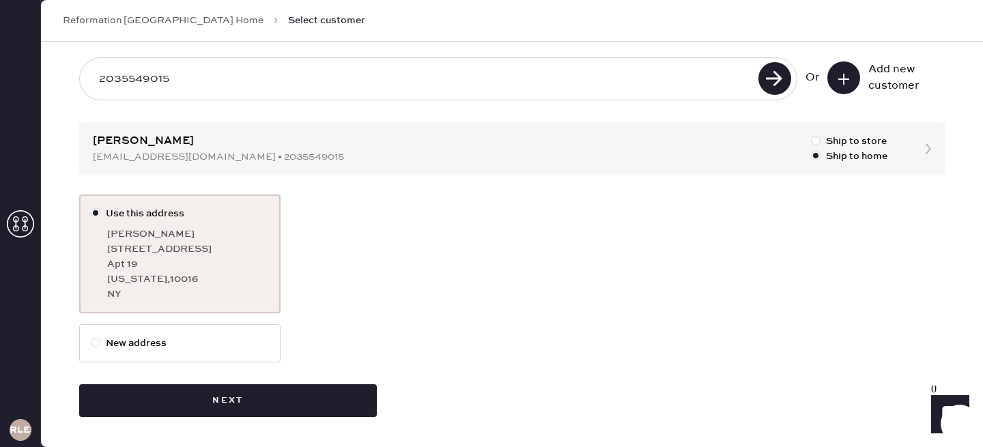
scroll to position [5, 0]
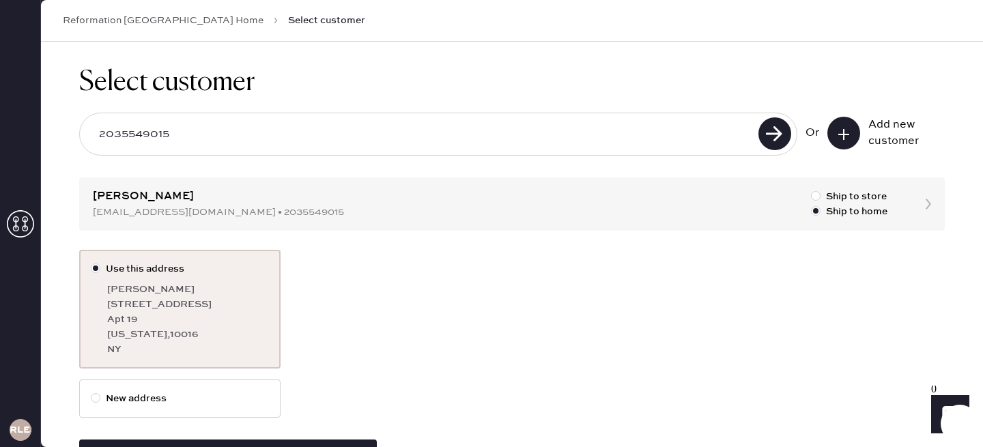
click at [244, 202] on div "Select customer 2035549015 Or Add new customer [PERSON_NAME] [EMAIL_ADDRESS][DO…" at bounding box center [512, 269] width 942 height 466
click at [930, 207] on div "Select customer 2035549015 Or Add new customer [PERSON_NAME] [EMAIL_ADDRESS][DO…" at bounding box center [512, 269] width 942 height 466
click at [928, 211] on div "Select customer 2035549015 Or Add new customer [PERSON_NAME] [EMAIL_ADDRESS][DO…" at bounding box center [512, 269] width 942 height 466
click at [927, 202] on div "Select customer 2035549015 Or Add new customer [PERSON_NAME] [EMAIL_ADDRESS][DO…" at bounding box center [512, 269] width 942 height 466
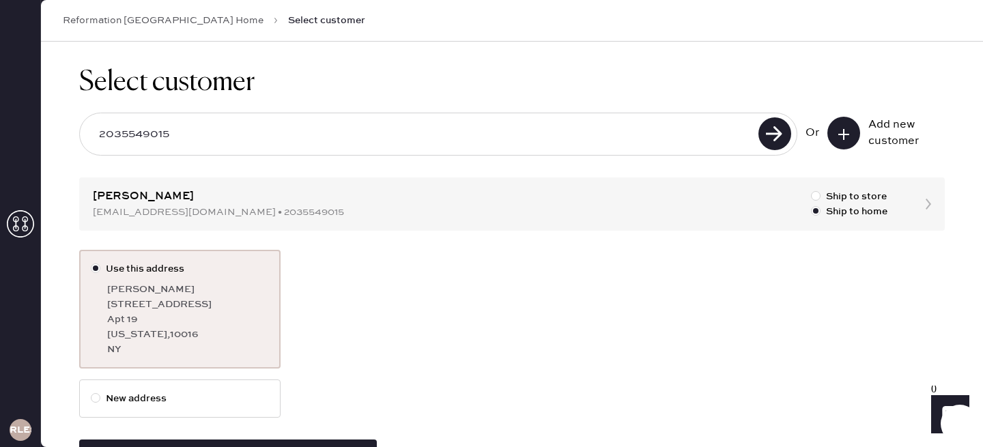
click at [928, 202] on div "Select customer 2035549015 Or Add new customer [PERSON_NAME] [EMAIL_ADDRESS][DO…" at bounding box center [512, 269] width 942 height 466
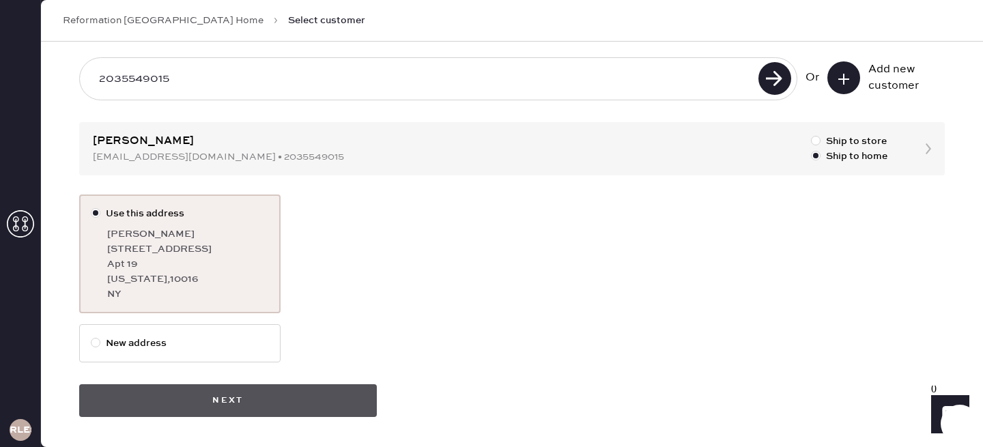
click at [186, 400] on button "Next" at bounding box center [228, 400] width 298 height 33
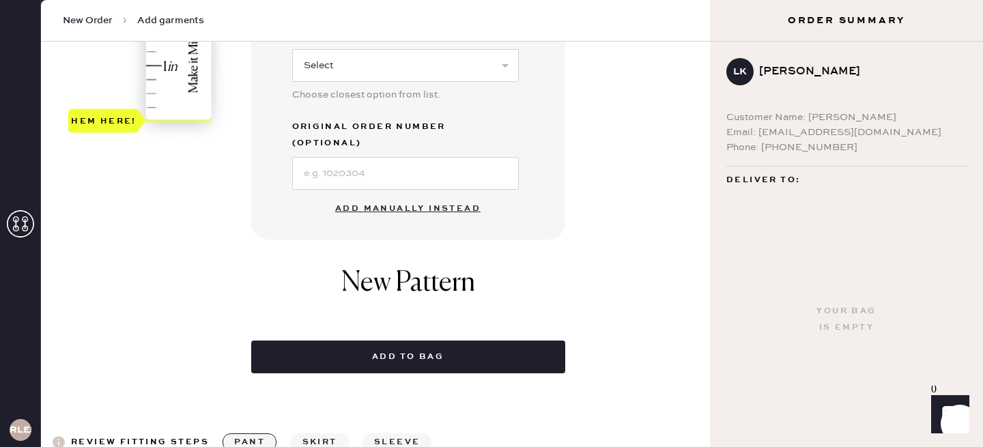
scroll to position [440, 0]
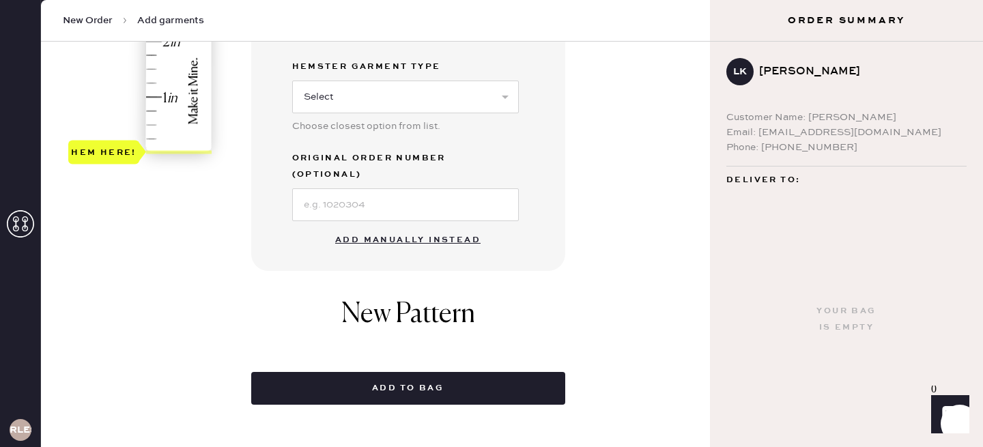
click at [378, 227] on button "Add manually instead" at bounding box center [408, 240] width 162 height 27
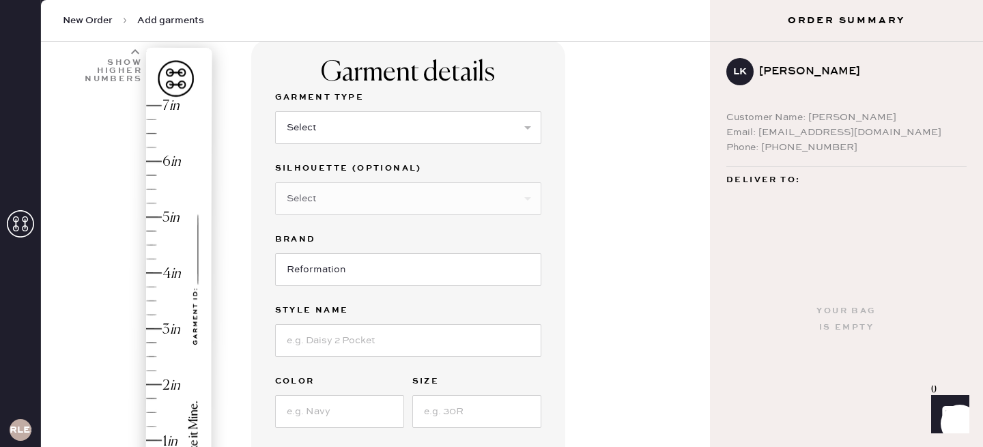
scroll to position [88, 0]
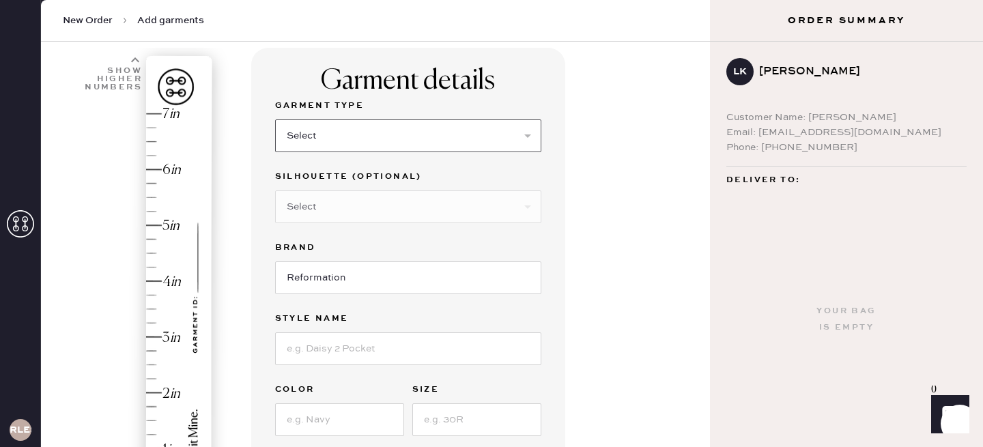
click at [332, 130] on select "Select Basic Skirt Jeans Leggings Pants Shorts Basic Sleeved Dress Basic Sleeve…" at bounding box center [408, 135] width 266 height 33
select select "15"
click at [275, 119] on select "Select Basic Skirt Jeans Leggings Pants Shorts Basic Sleeved Dress Basic Sleeve…" at bounding box center [408, 135] width 266 height 33
click at [341, 343] on input at bounding box center [408, 348] width 266 height 33
type input "[PERSON_NAME] Top"
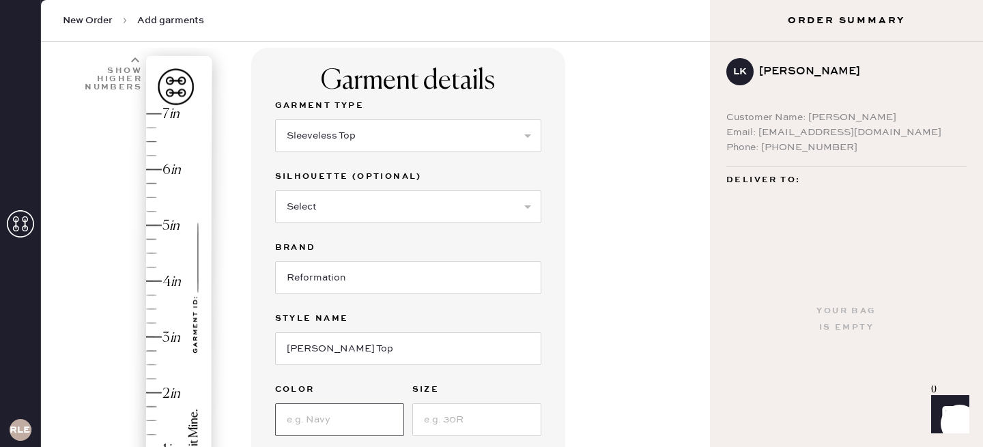
click at [348, 412] on input at bounding box center [339, 419] width 129 height 33
type input "Silver Sparkle"
click at [442, 407] on input at bounding box center [476, 419] width 129 height 33
type input "s"
type input "S"
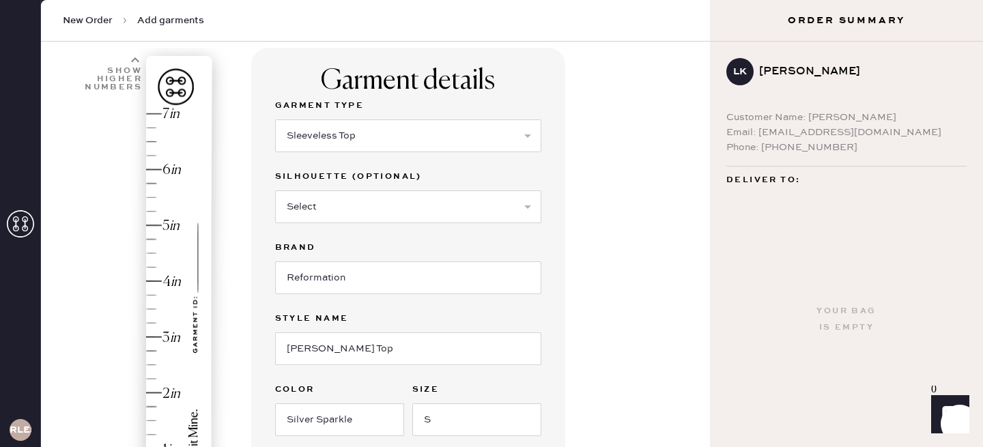
click at [174, 296] on div "Hem here!" at bounding box center [140, 309] width 145 height 403
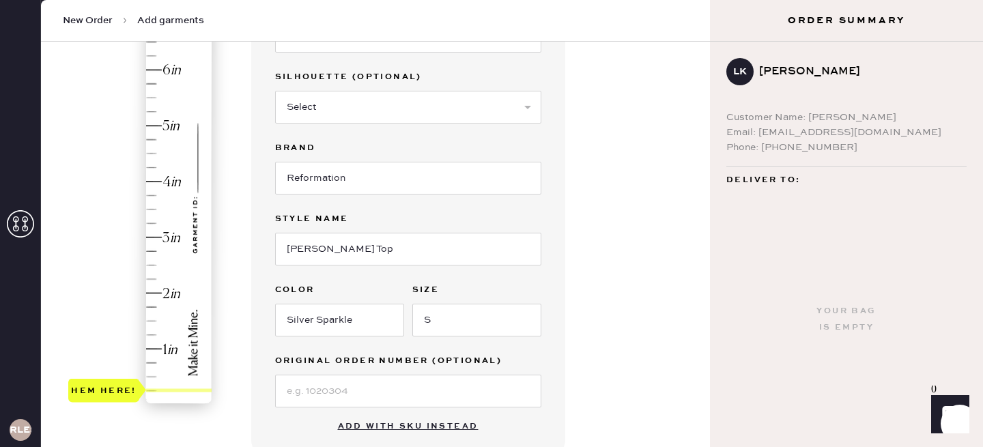
click at [150, 381] on div "Hem here!" at bounding box center [140, 209] width 145 height 403
type input "0.5"
click at [152, 375] on div "Hem here!" at bounding box center [140, 209] width 145 height 403
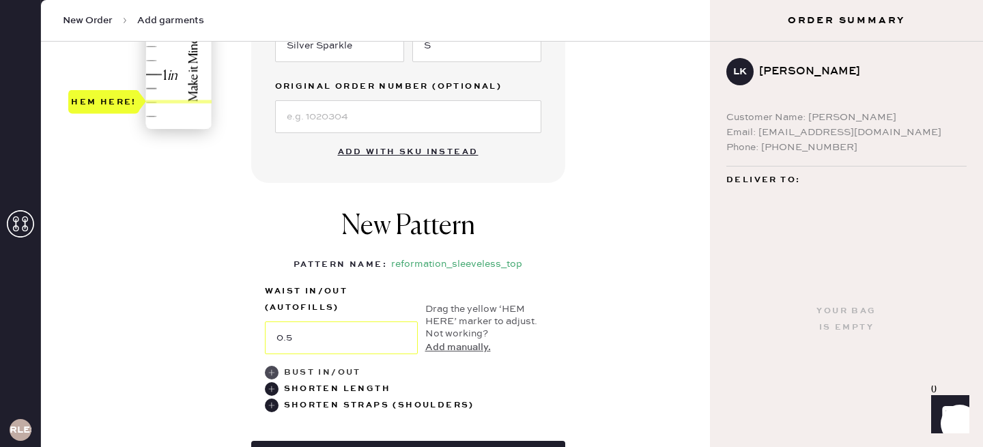
scroll to position [505, 0]
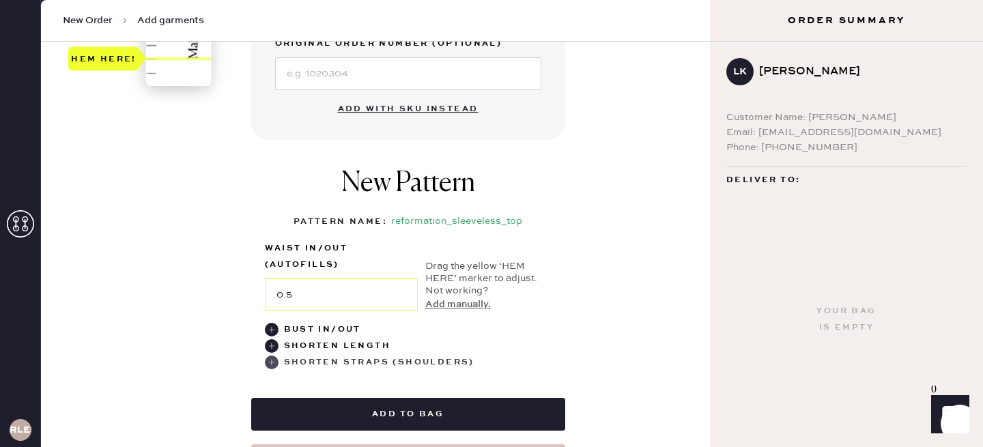
click at [276, 360] on use at bounding box center [272, 363] width 14 height 14
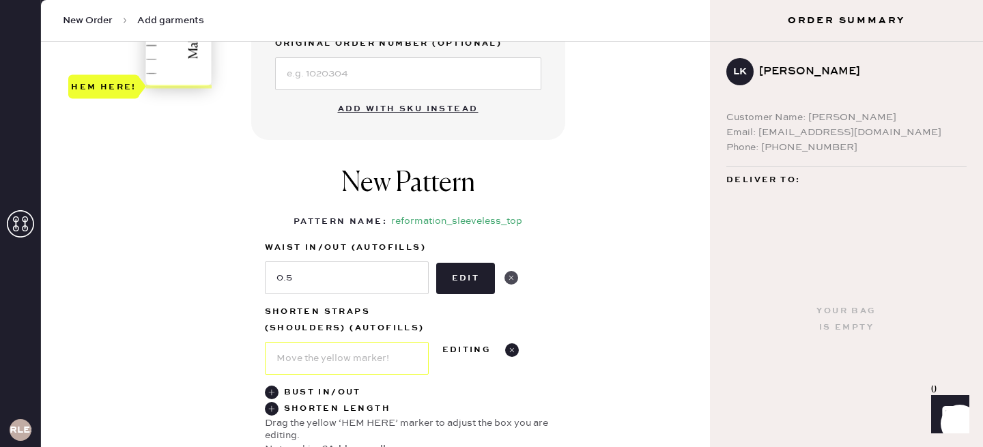
click at [511, 276] on use at bounding box center [511, 278] width 14 height 14
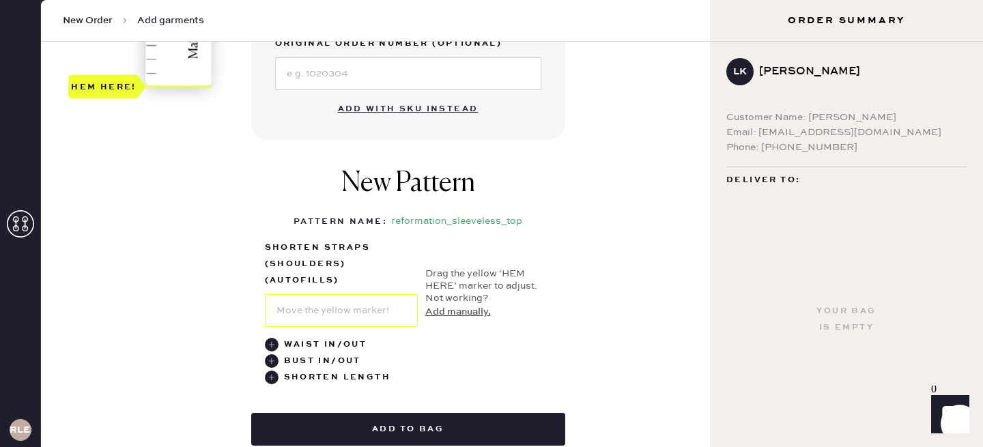
type input "0.5"
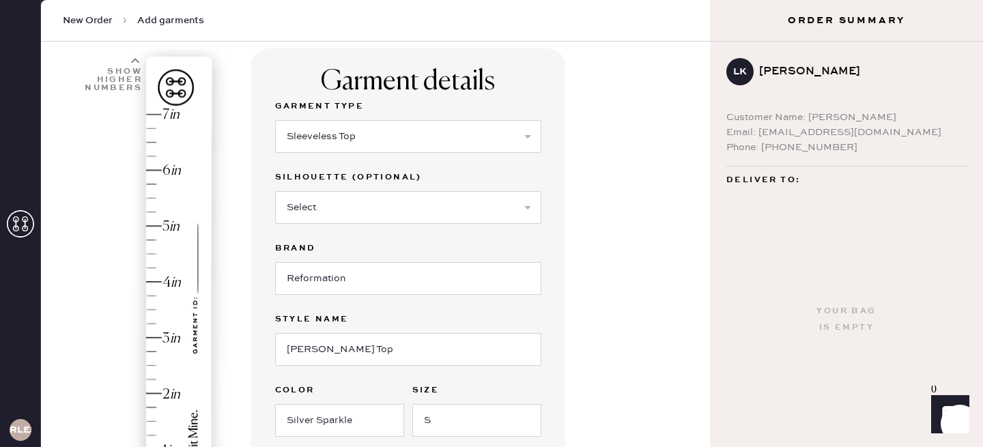
scroll to position [56, 0]
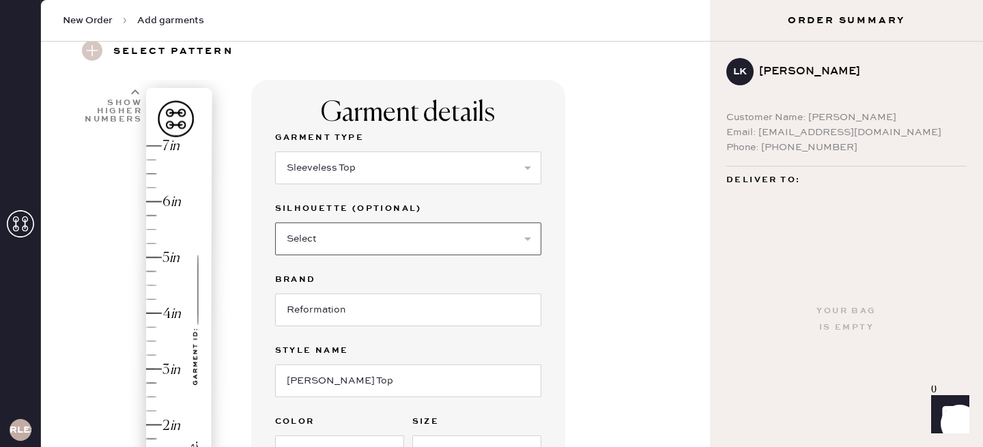
click at [335, 237] on select "Select Crop top Full Length Other" at bounding box center [408, 238] width 266 height 33
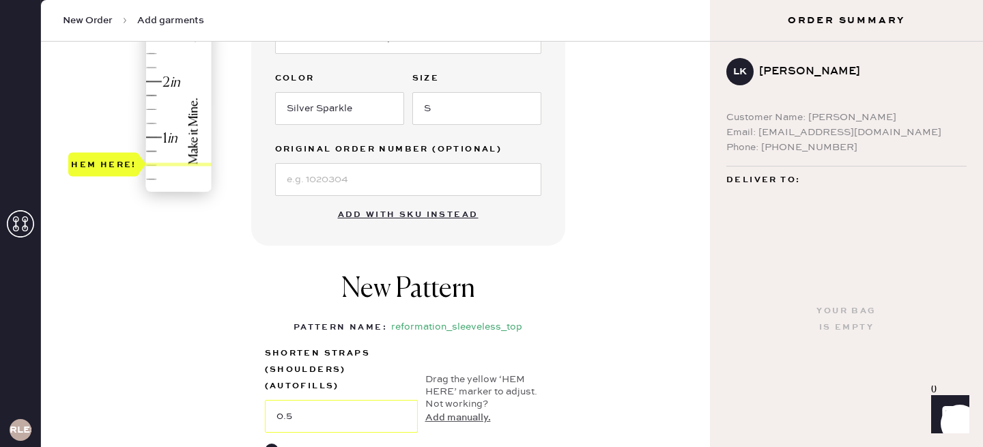
scroll to position [700, 0]
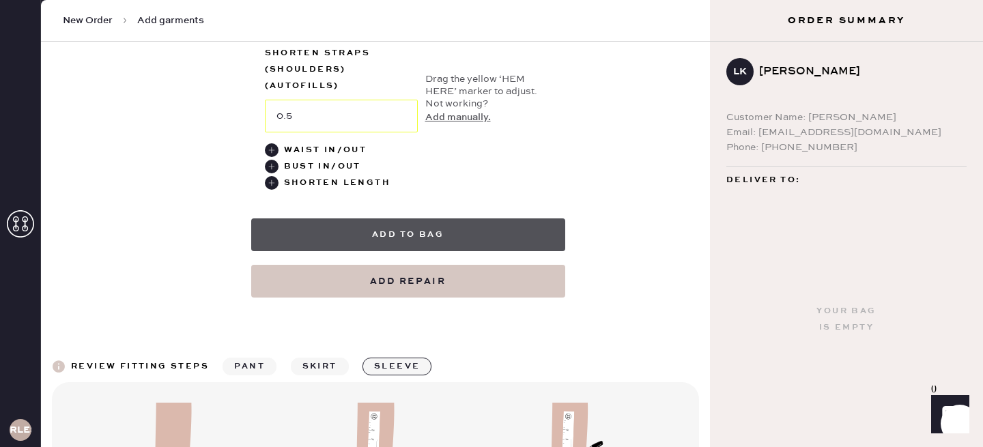
click at [433, 230] on button "Add to bag" at bounding box center [408, 234] width 314 height 33
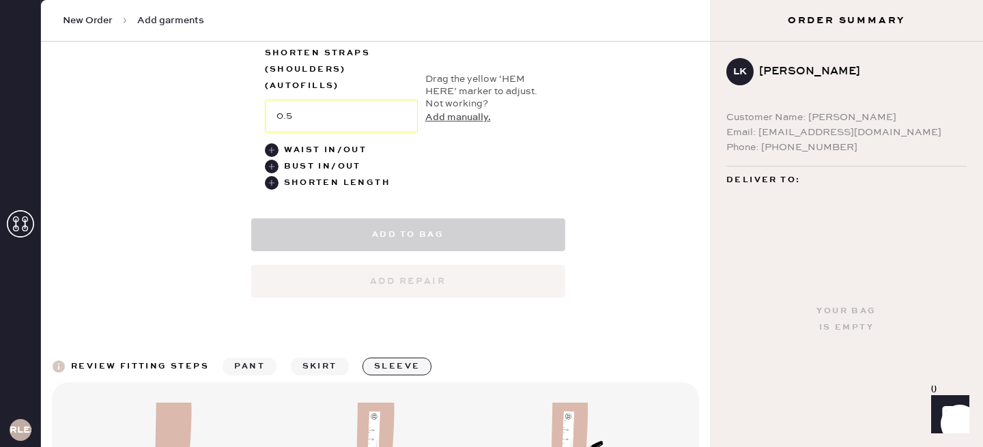
select select "15"
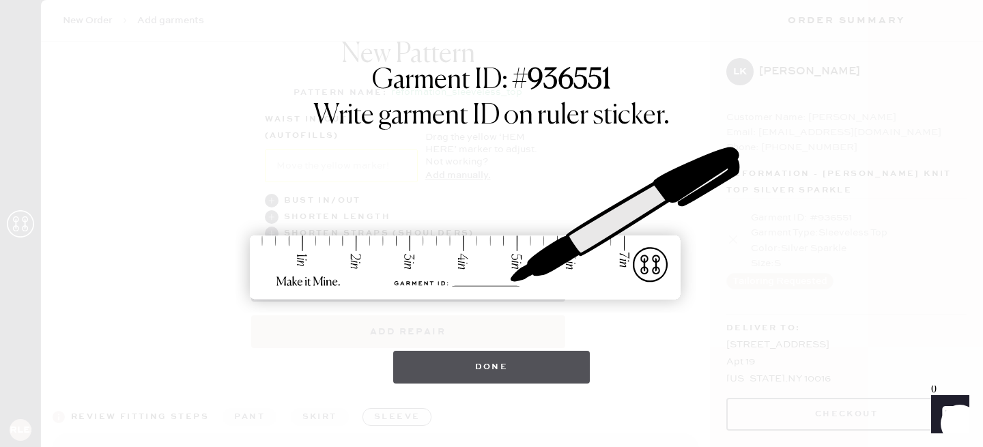
click at [492, 382] on button "Done" at bounding box center [491, 367] width 197 height 33
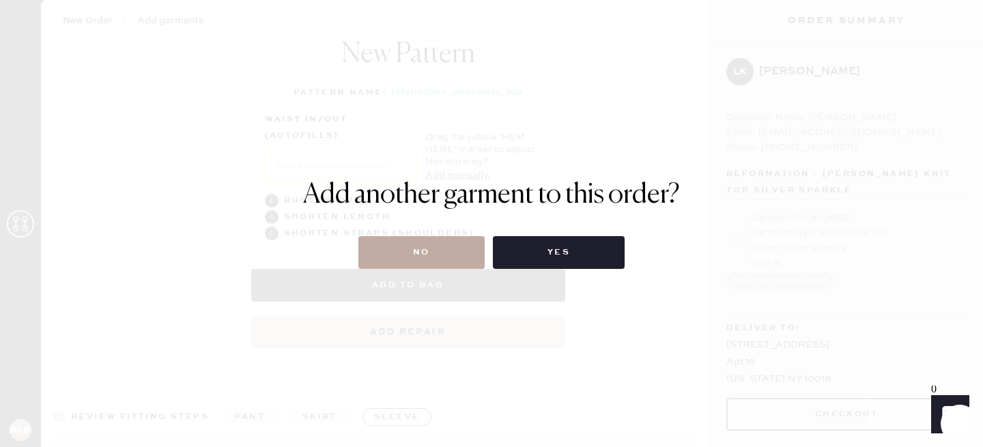
click at [404, 255] on button "No" at bounding box center [421, 252] width 126 height 33
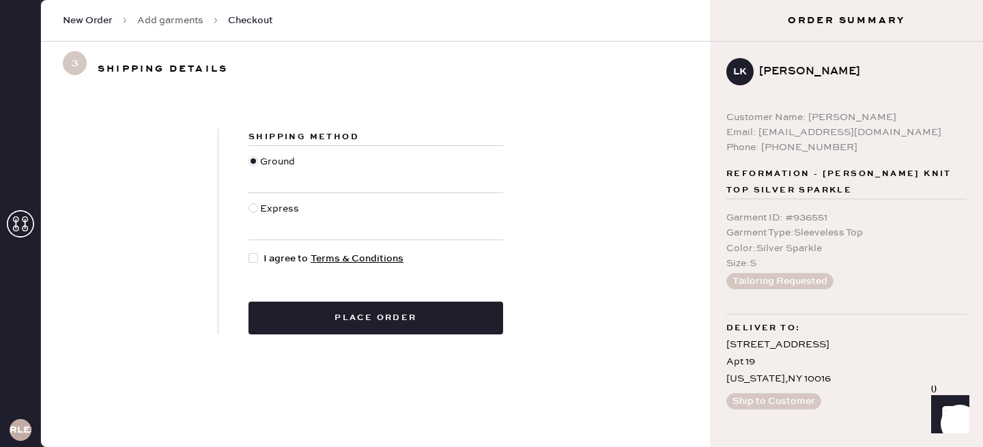
click at [192, 18] on link "Add garments" at bounding box center [170, 21] width 66 height 14
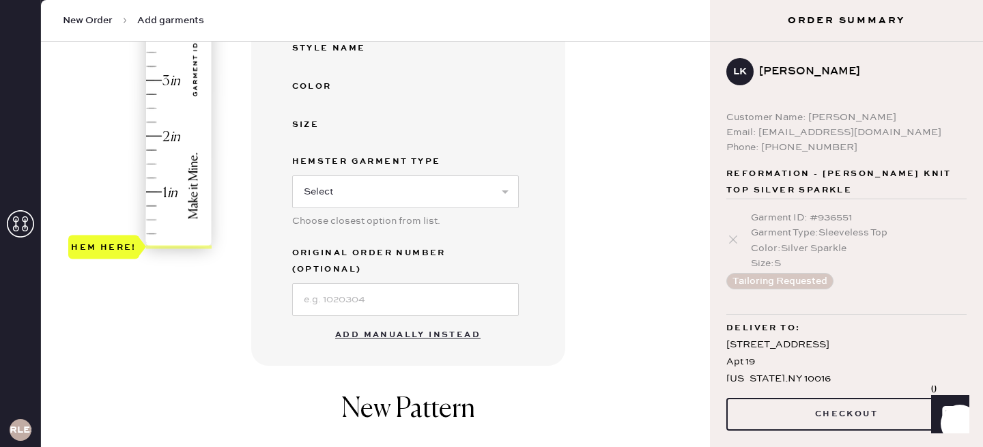
scroll to position [352, 0]
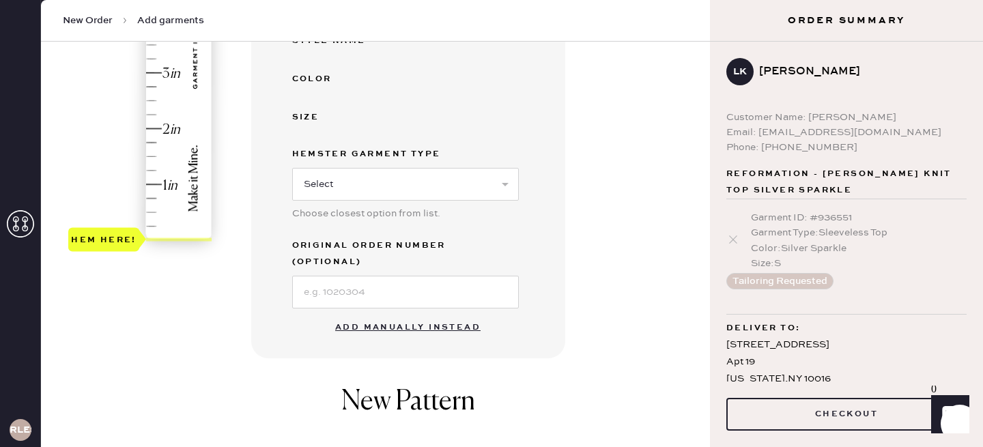
click at [382, 314] on button "Add manually instead" at bounding box center [408, 327] width 162 height 27
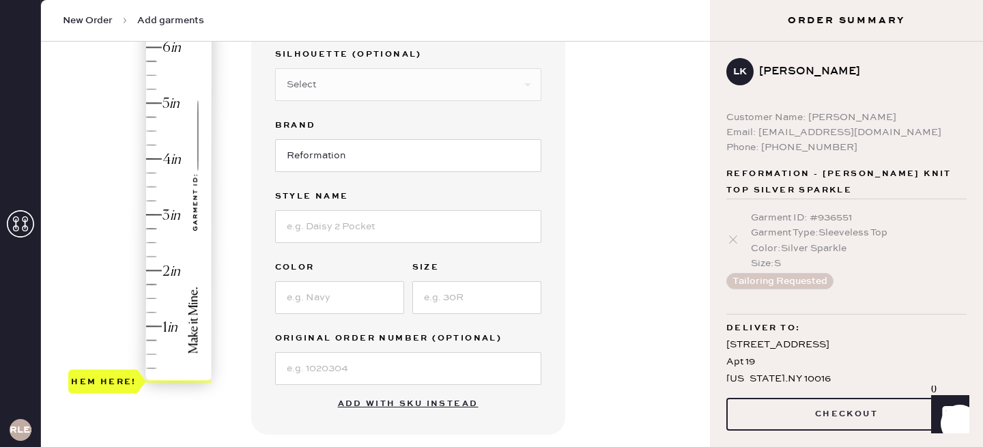
scroll to position [36, 0]
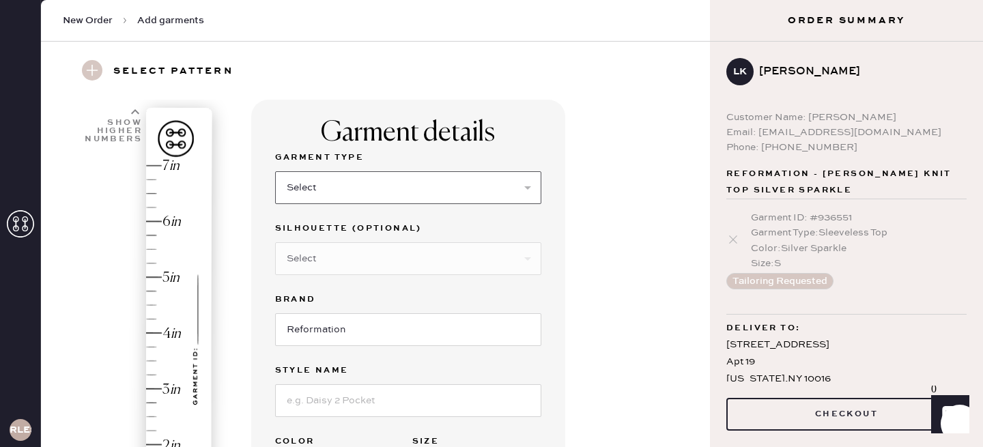
click at [360, 183] on select "Select Basic Skirt Jeans Leggings Pants Shorts Basic Sleeved Dress Basic Sleeve…" at bounding box center [408, 187] width 266 height 33
select select "6"
click at [275, 171] on select "Select Basic Skirt Jeans Leggings Pants Shorts Basic Sleeved Dress Basic Sleeve…" at bounding box center [408, 187] width 266 height 33
click at [317, 409] on input at bounding box center [408, 400] width 266 height 33
type input "l"
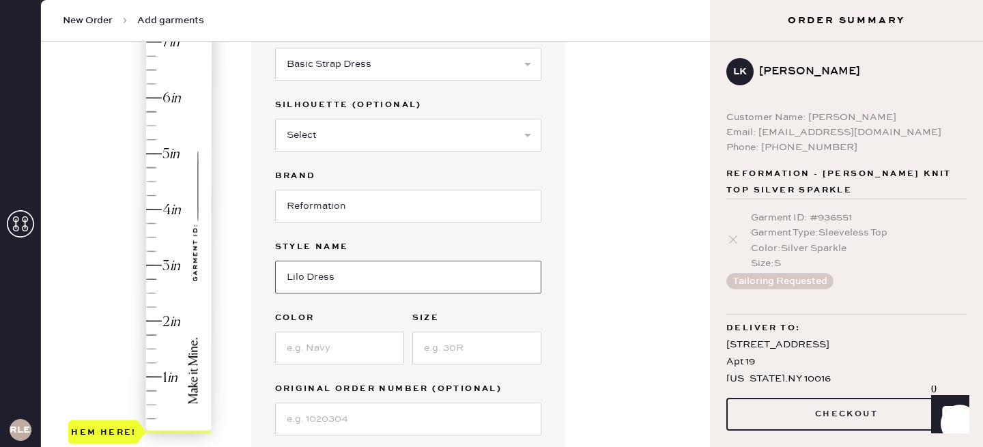
scroll to position [160, 0]
type input "Lilo Dress"
type input "2.25"
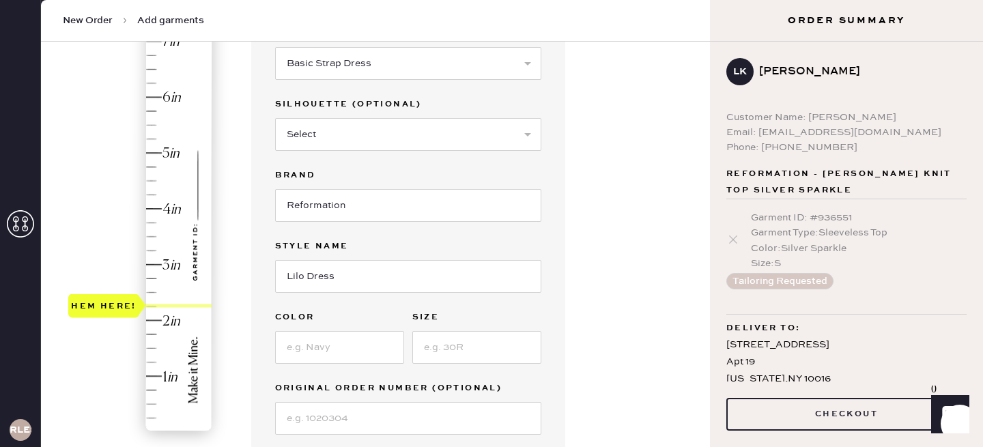
click at [151, 303] on div "Hem here!" at bounding box center [140, 236] width 145 height 403
click at [349, 341] on input at bounding box center [339, 347] width 129 height 33
type input "Black"
click at [438, 360] on input at bounding box center [476, 347] width 129 height 33
type input "s"
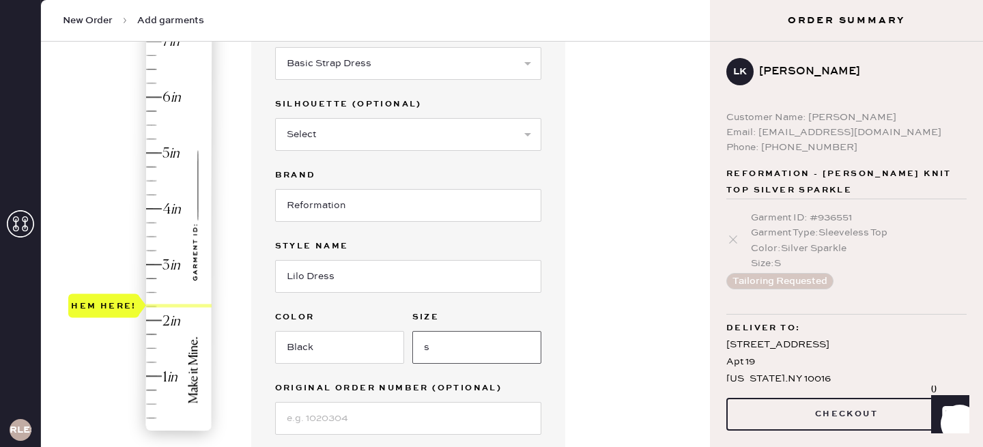
type input "S"
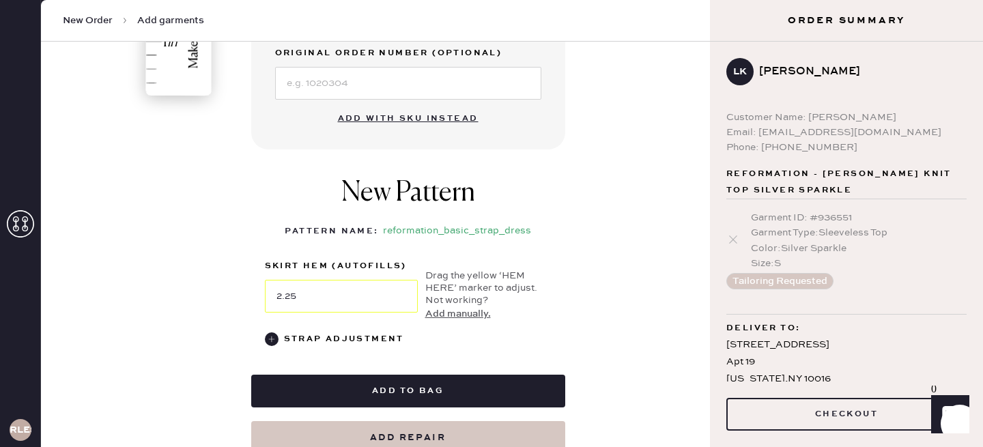
scroll to position [495, 0]
click at [285, 336] on div "Strap Adjustment" at bounding box center [344, 340] width 120 height 16
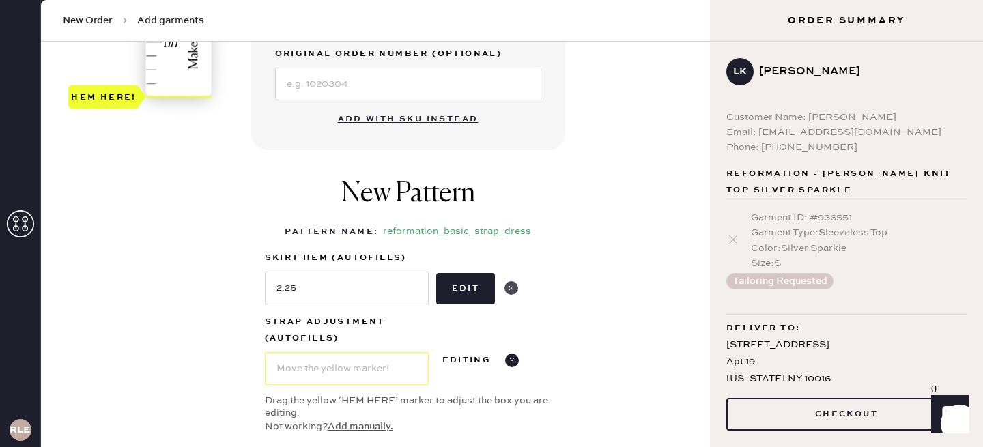
click at [513, 288] on use at bounding box center [511, 288] width 14 height 14
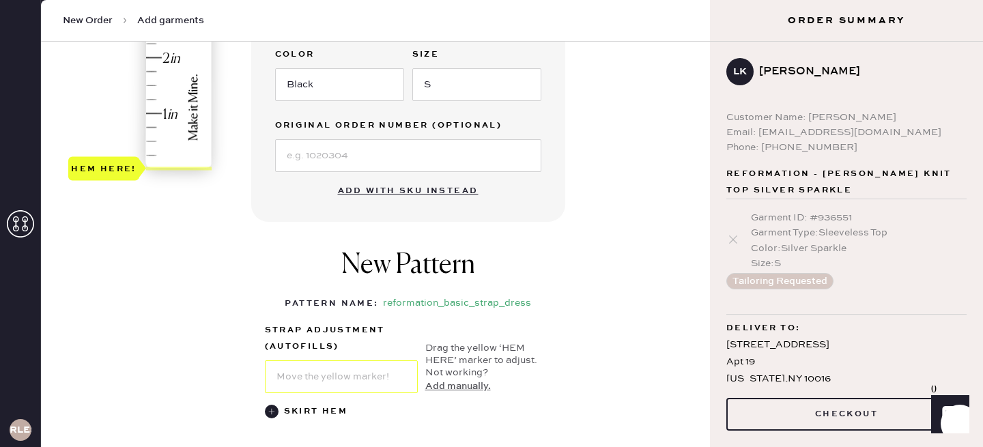
scroll to position [404, 0]
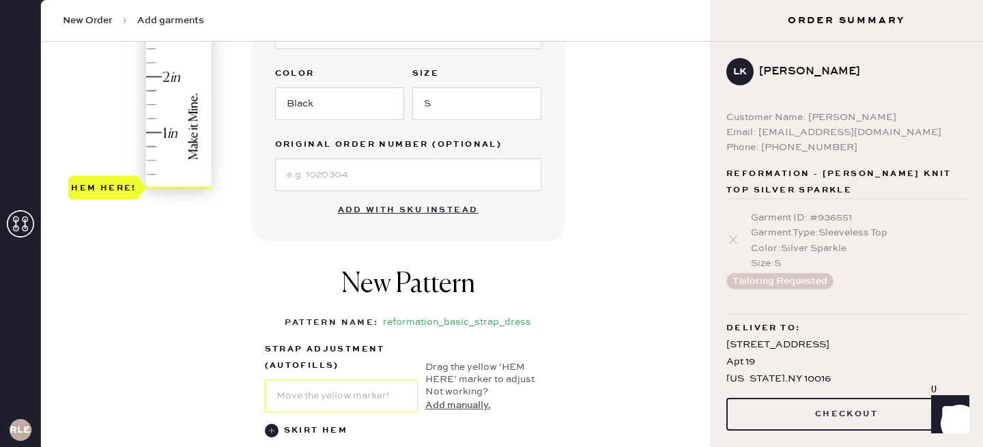
type input "2.25"
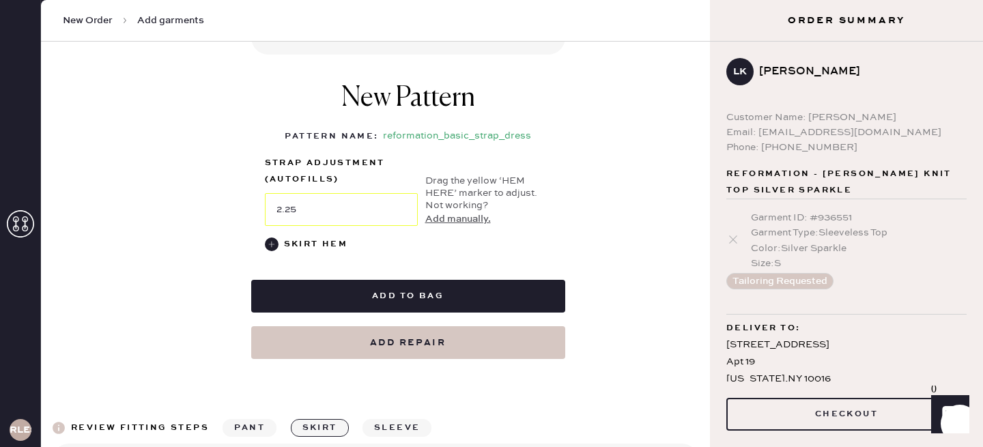
scroll to position [605, 0]
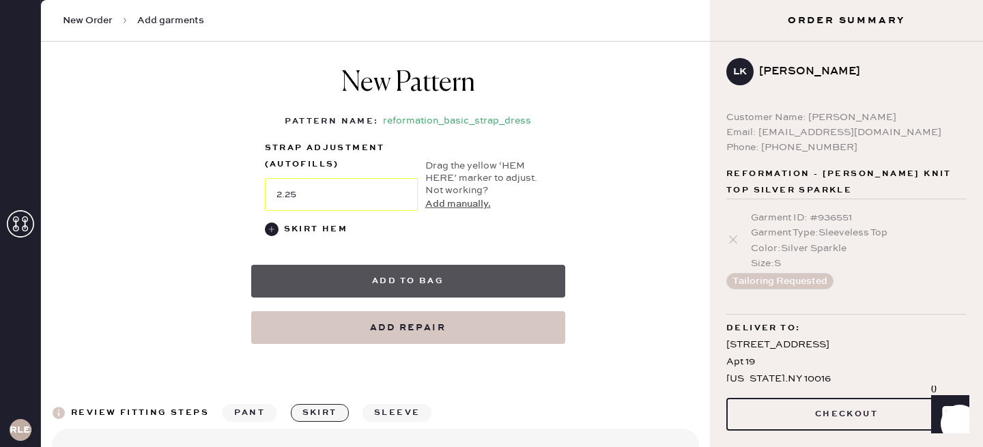
click at [431, 281] on button "Add to bag" at bounding box center [408, 281] width 314 height 33
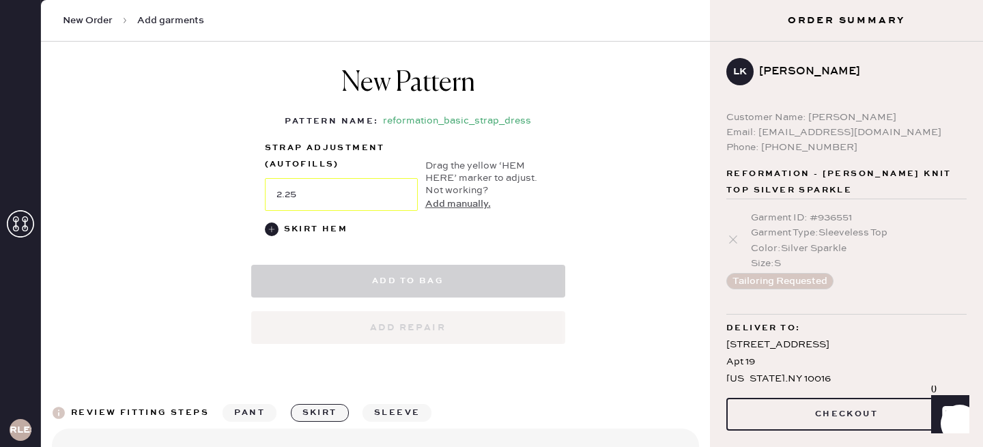
select select "6"
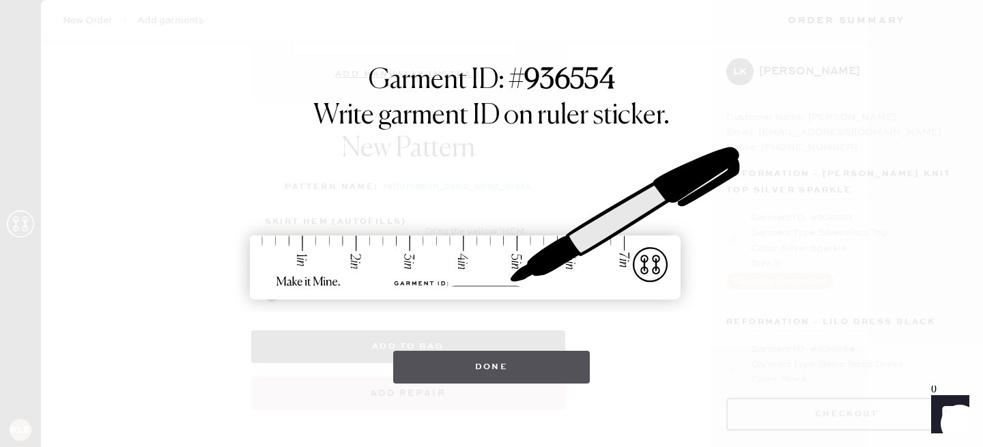
click at [470, 380] on button "Done" at bounding box center [491, 367] width 197 height 33
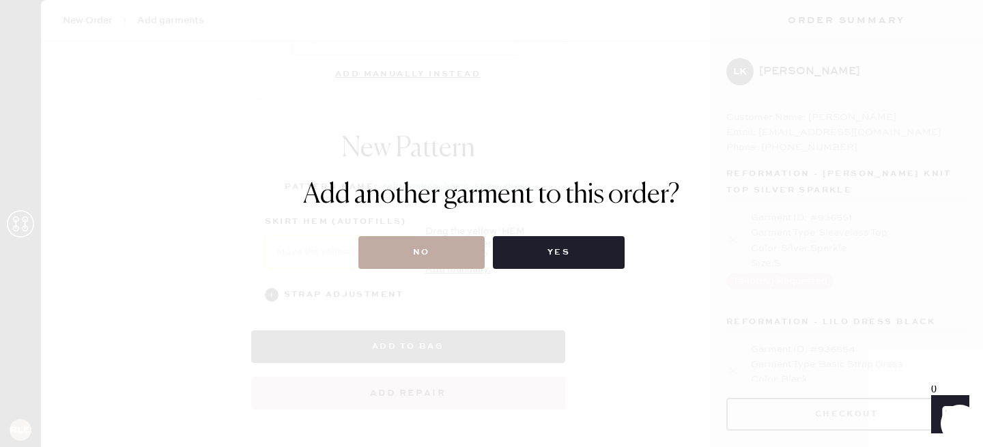
click at [429, 254] on button "No" at bounding box center [421, 252] width 126 height 33
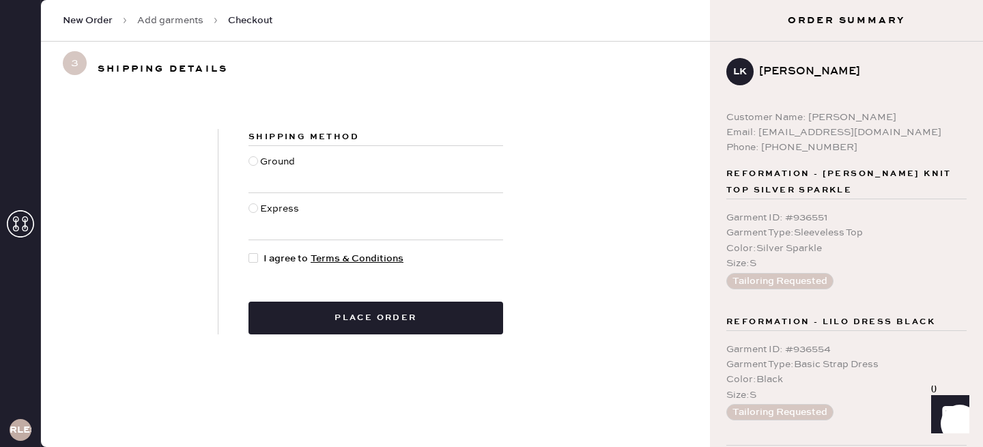
click at [255, 213] on div at bounding box center [254, 216] width 12 height 30
click at [249, 202] on input "Express" at bounding box center [248, 201] width 1 height 1
radio input "true"
click at [265, 261] on span "I agree to Terms & Conditions" at bounding box center [333, 258] width 140 height 15
click at [249, 252] on input "I agree to Terms & Conditions" at bounding box center [248, 251] width 1 height 1
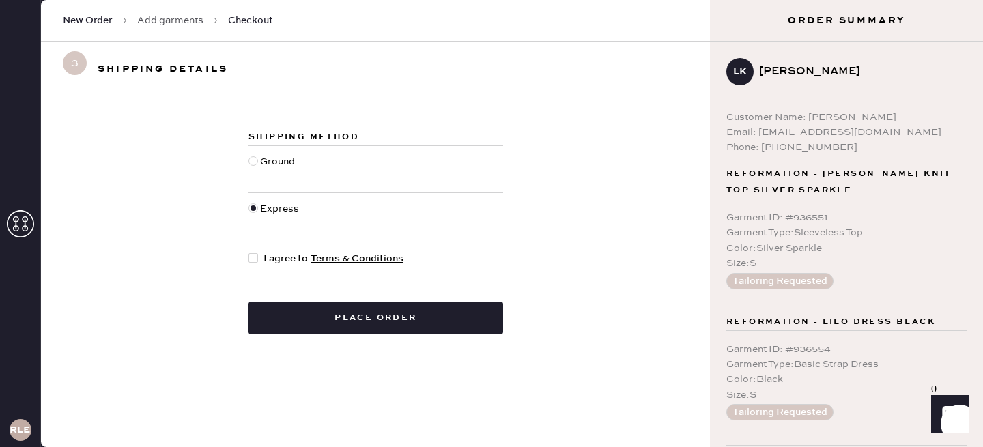
checkbox input "true"
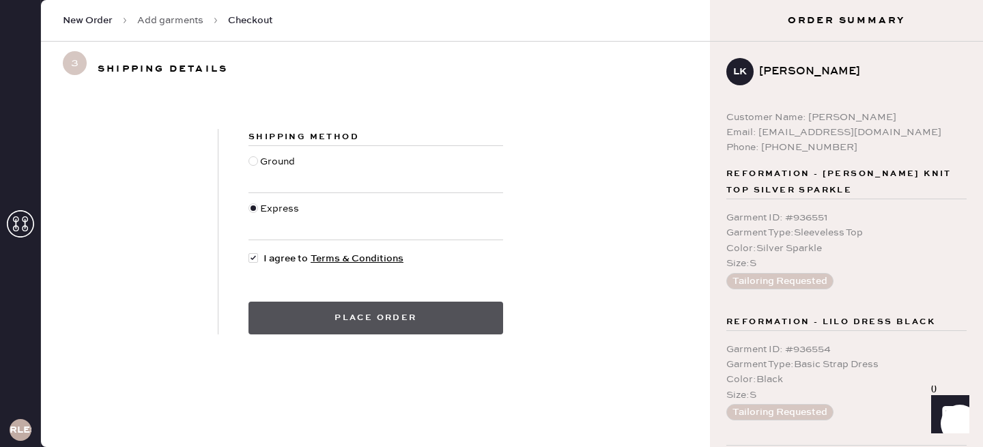
click at [372, 322] on button "Place order" at bounding box center [375, 318] width 255 height 33
